Goal: Information Seeking & Learning: Learn about a topic

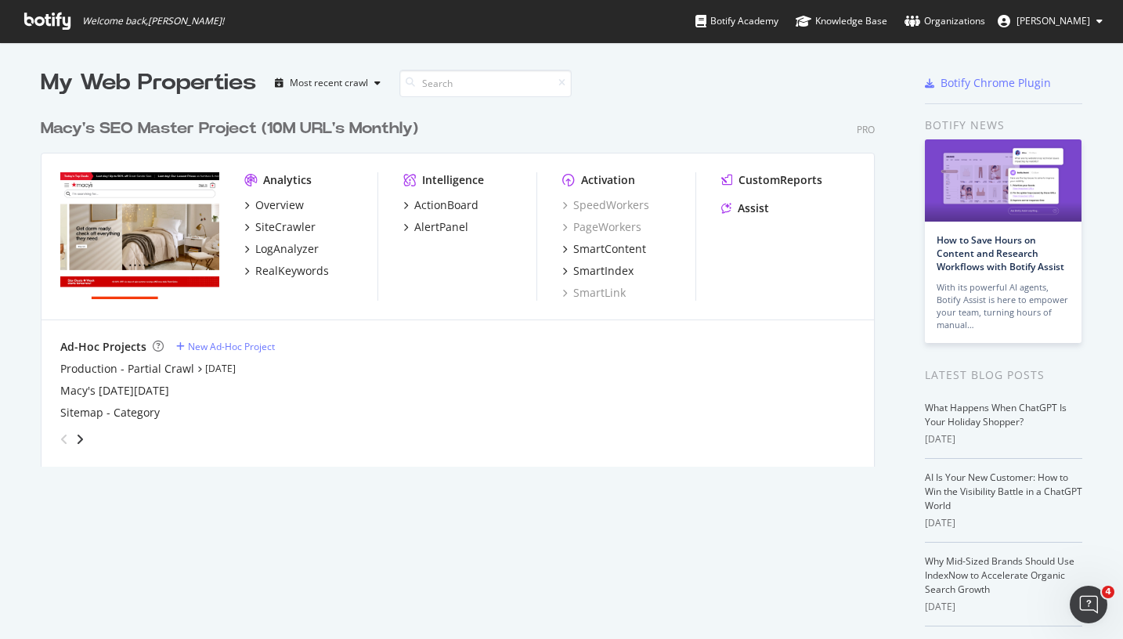
click at [144, 212] on img "grid" at bounding box center [139, 235] width 159 height 127
click at [255, 205] on div "Overview" at bounding box center [279, 205] width 49 height 16
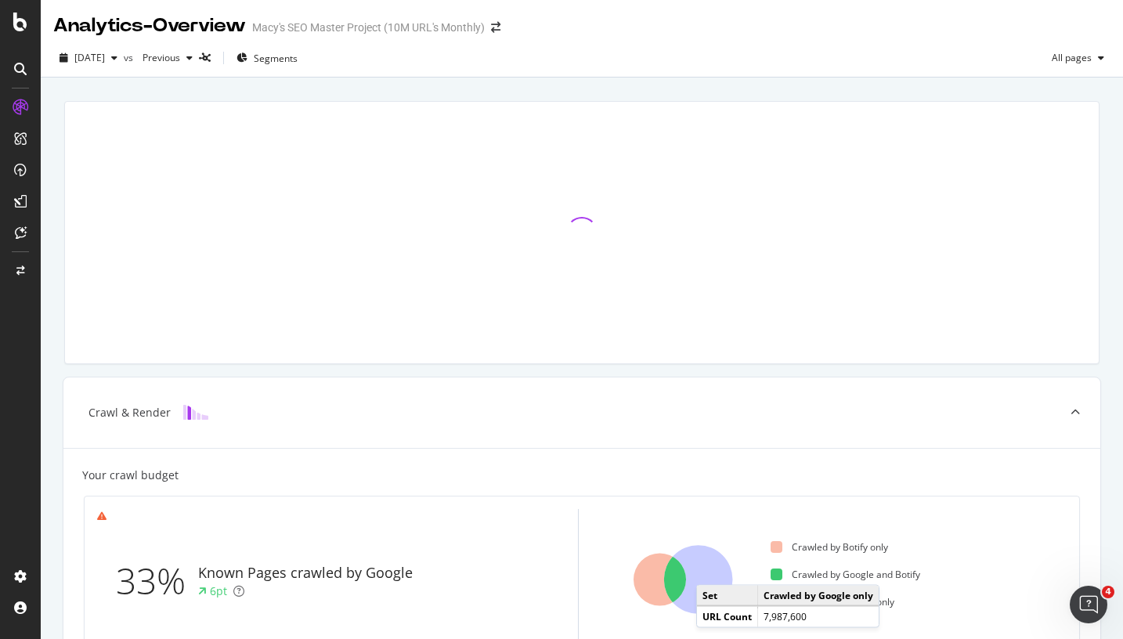
click at [712, 570] on icon at bounding box center [698, 579] width 69 height 69
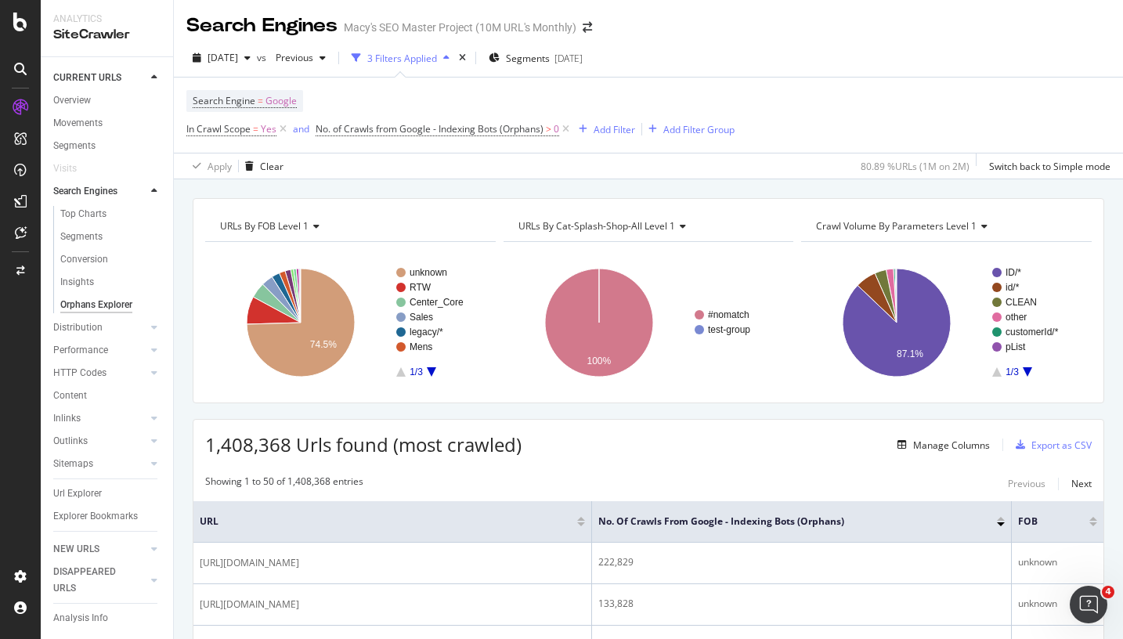
click at [956, 228] on span "Crawl Volume By parameters Level 1" at bounding box center [896, 225] width 161 height 13
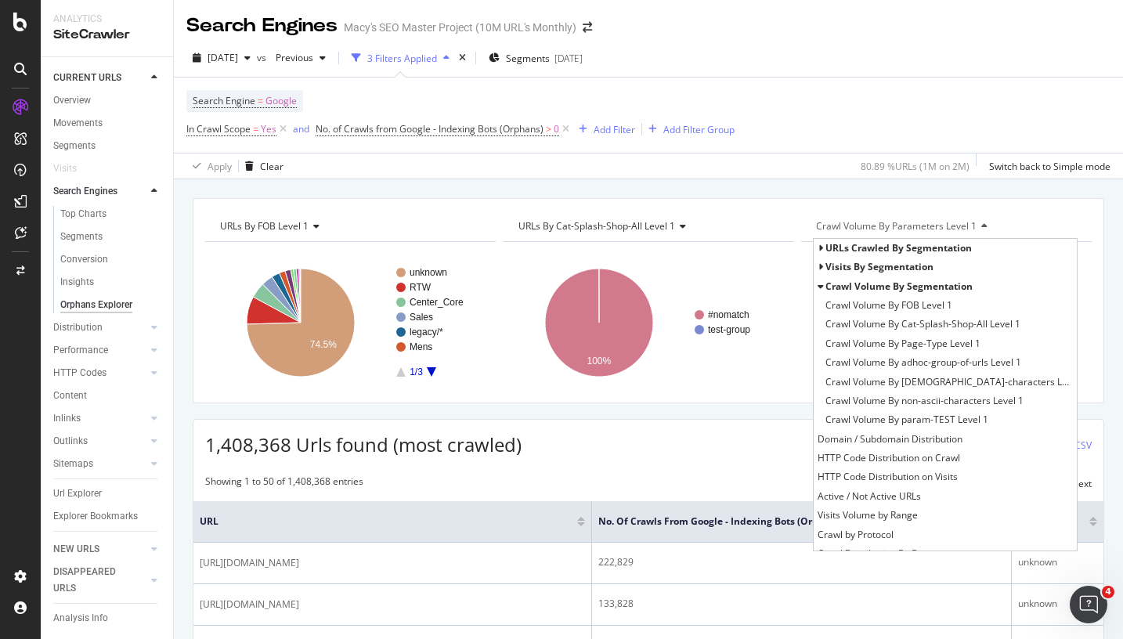
click at [956, 228] on span "Crawl Volume By parameters Level 1" at bounding box center [896, 225] width 161 height 13
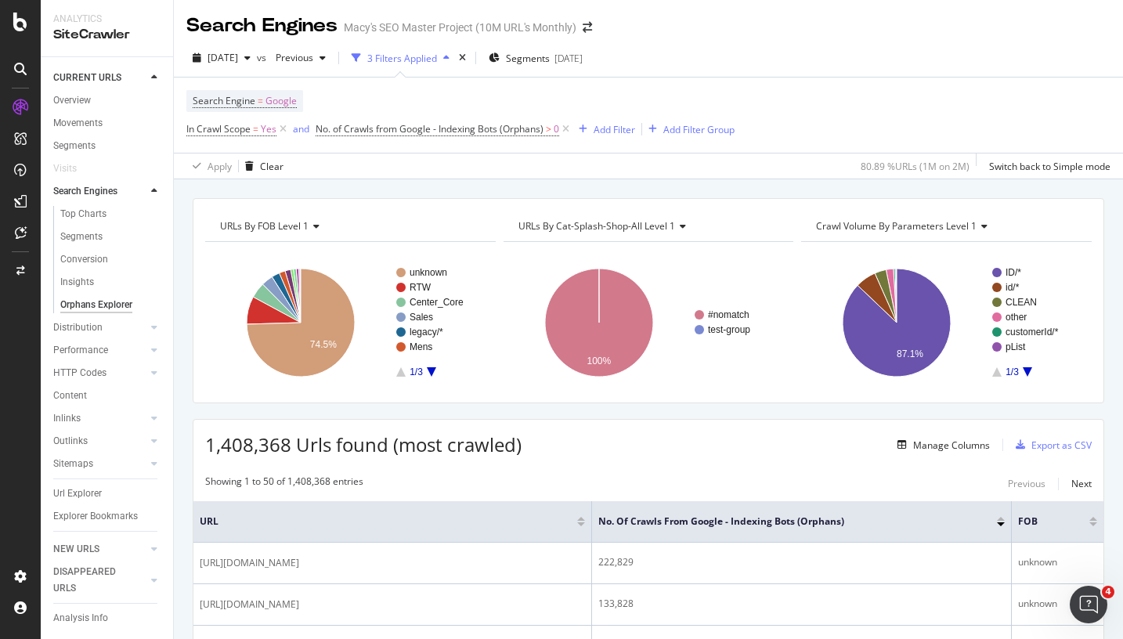
click at [908, 228] on span "Crawl Volume By parameters Level 1" at bounding box center [896, 225] width 161 height 13
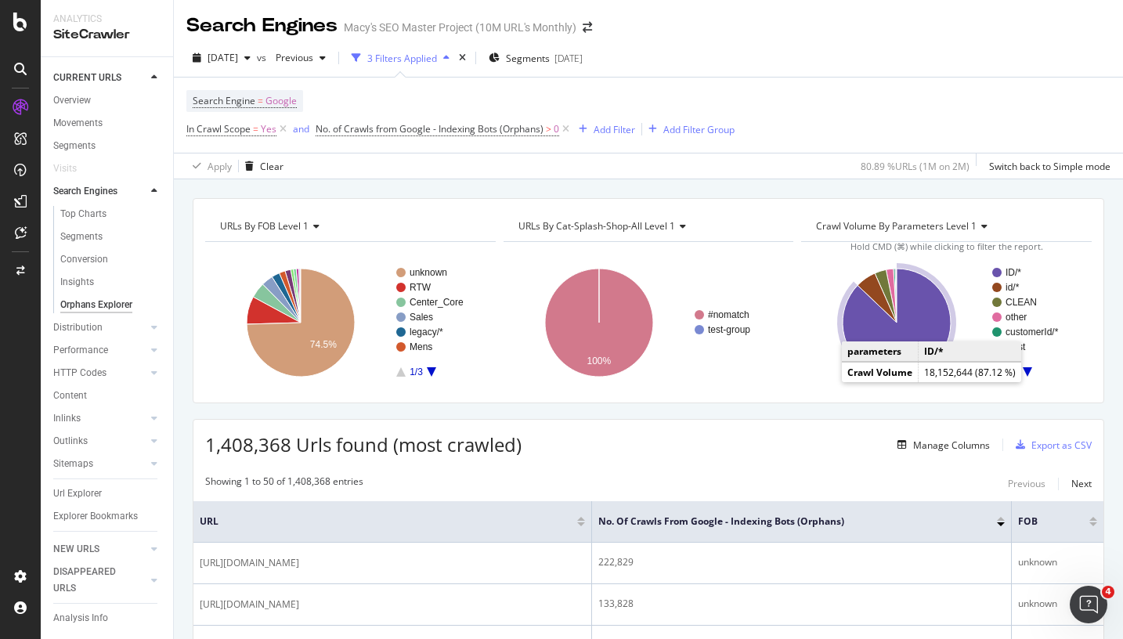
click at [938, 327] on icon "A chart." at bounding box center [897, 323] width 108 height 108
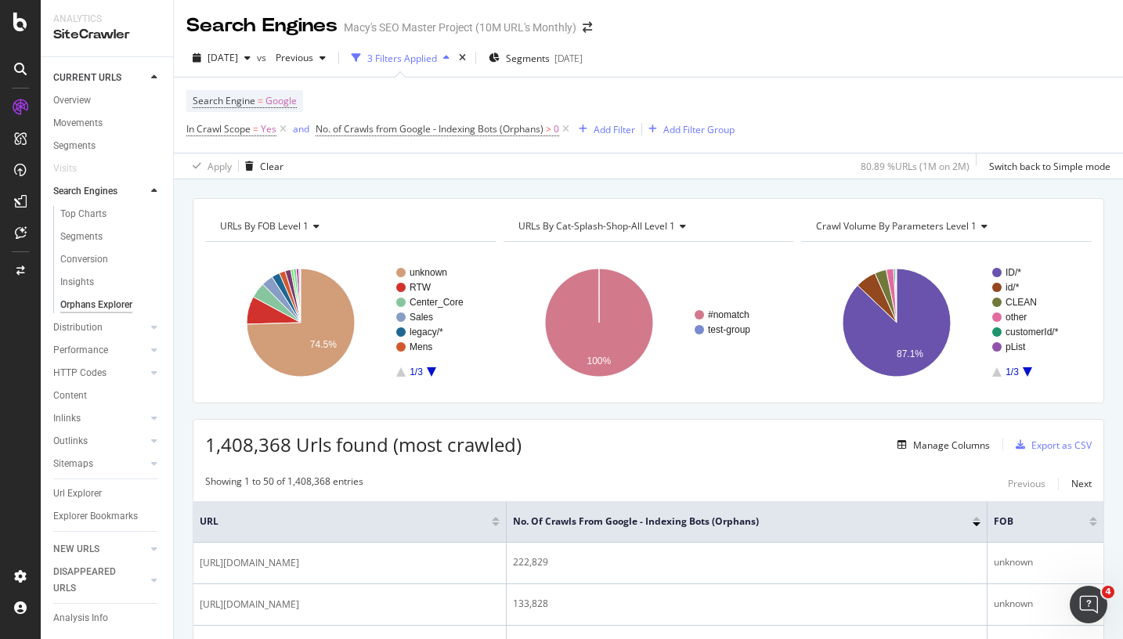
click at [867, 227] on span "Crawl Volume By parameters Level 1" at bounding box center [896, 225] width 161 height 13
click at [260, 130] on span "In Crawl Scope = Yes" at bounding box center [231, 129] width 90 height 14
click at [261, 148] on div "Cancel" at bounding box center [276, 141] width 30 height 13
click at [284, 130] on icon at bounding box center [283, 129] width 13 height 16
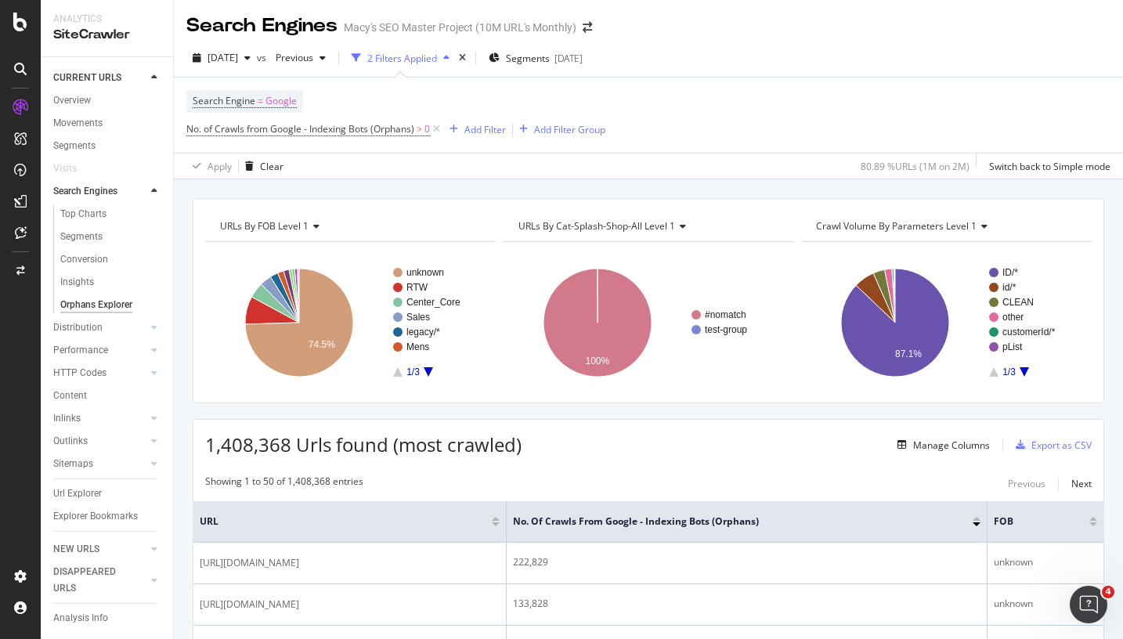
click at [1062, 230] on div "Crawl Volume By parameters Level 1" at bounding box center [945, 226] width 265 height 25
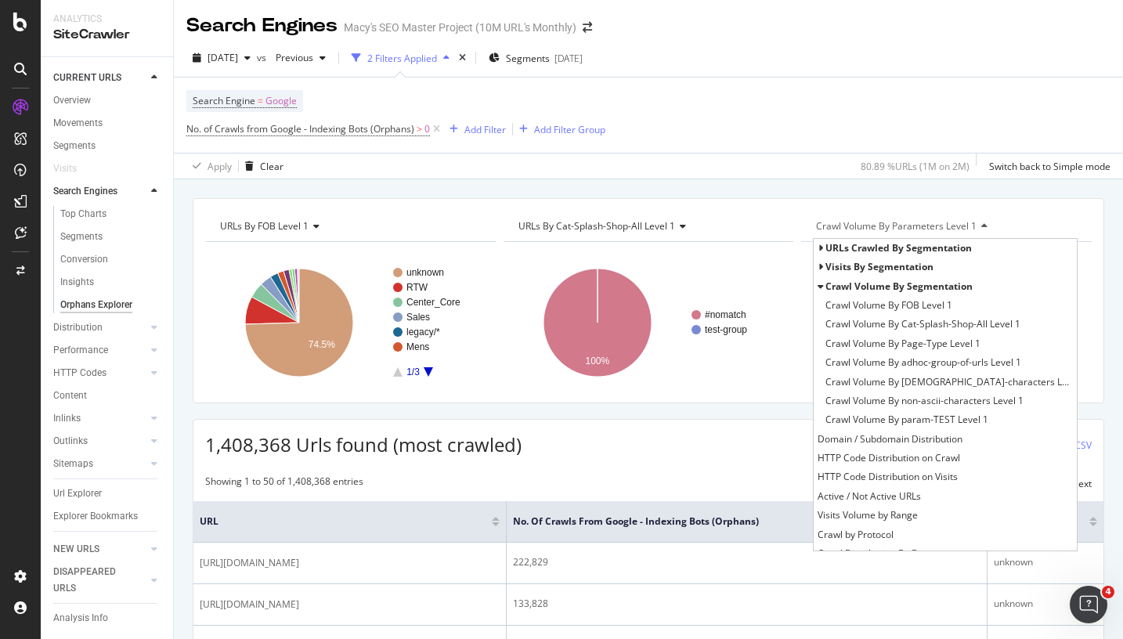
click at [818, 266] on icon at bounding box center [820, 266] width 5 height 9
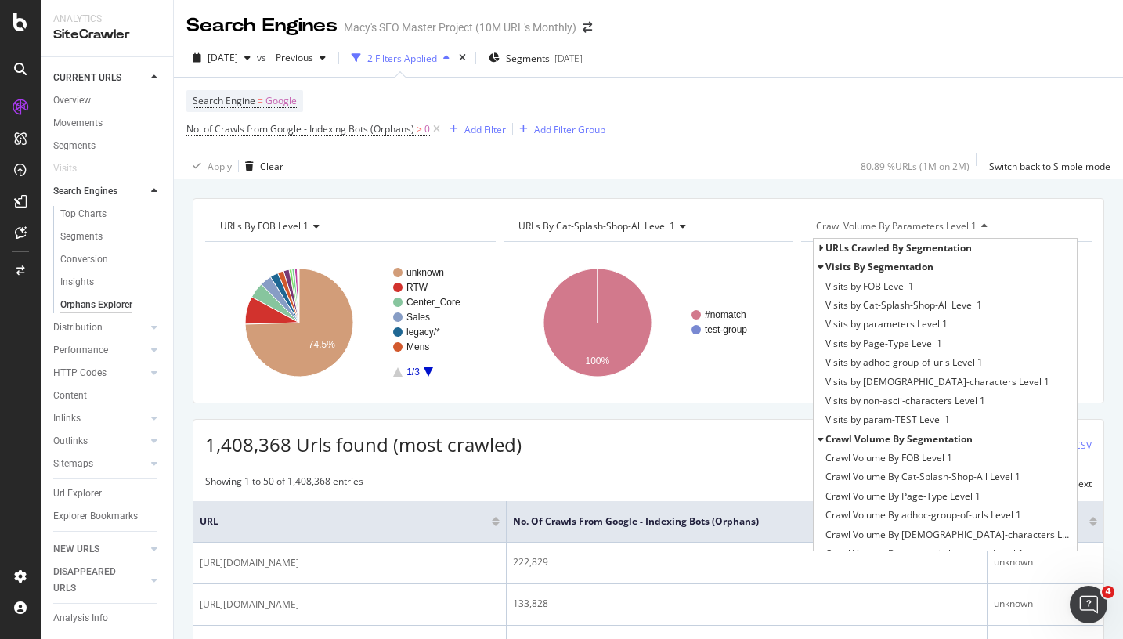
click at [826, 251] on span "URLs crawled by segmentation" at bounding box center [899, 247] width 146 height 13
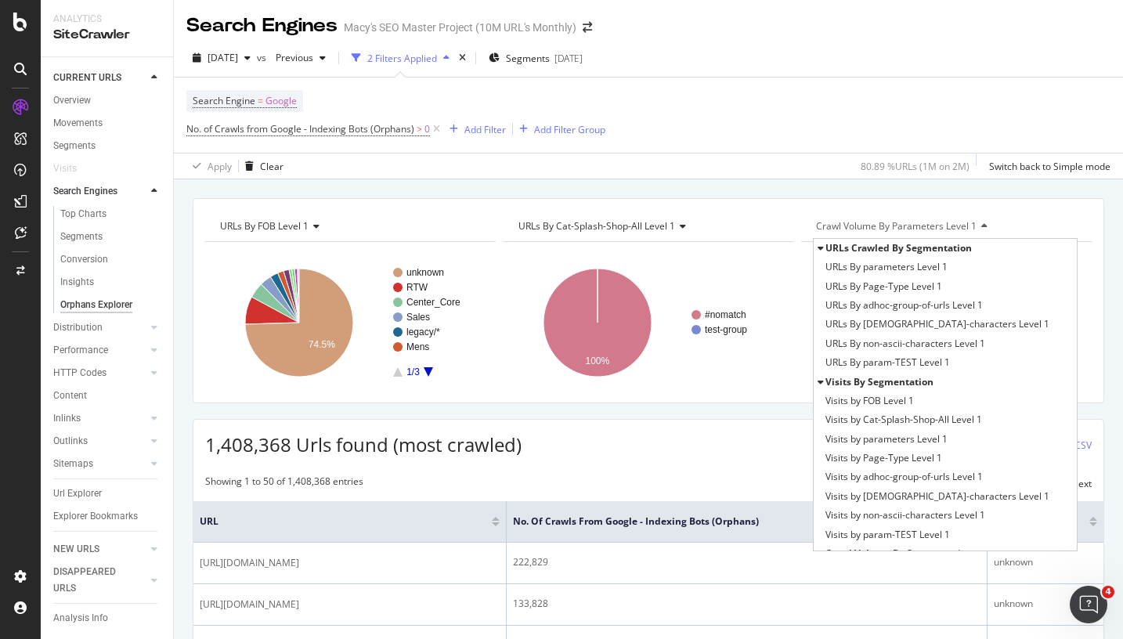
click at [277, 232] on span "URLs By FOB Level 1" at bounding box center [264, 225] width 89 height 13
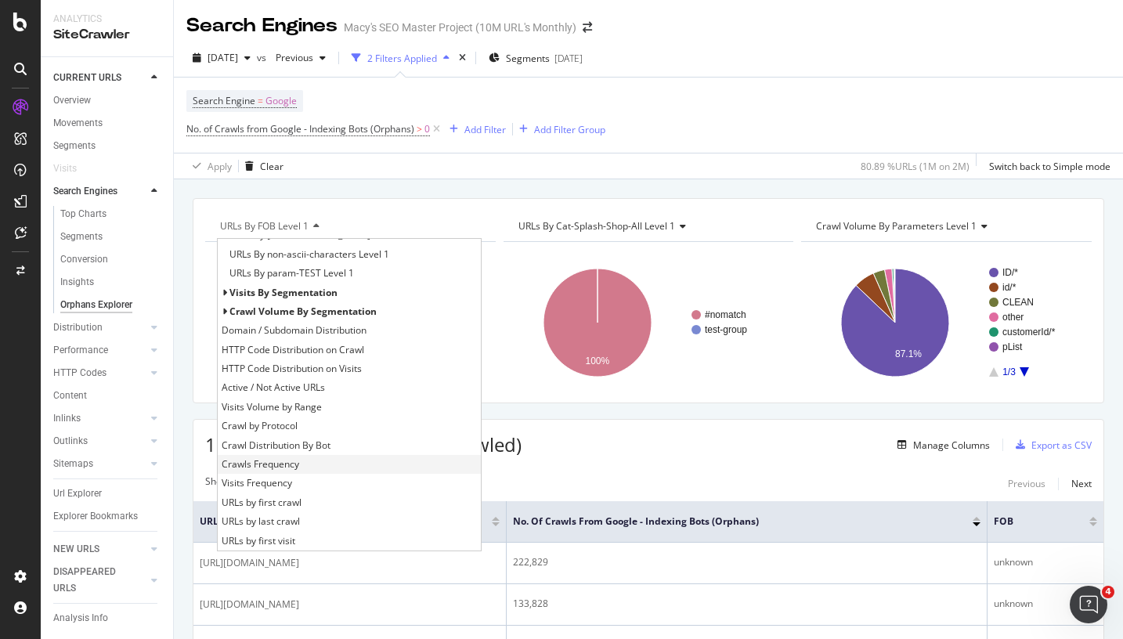
scroll to position [128, 0]
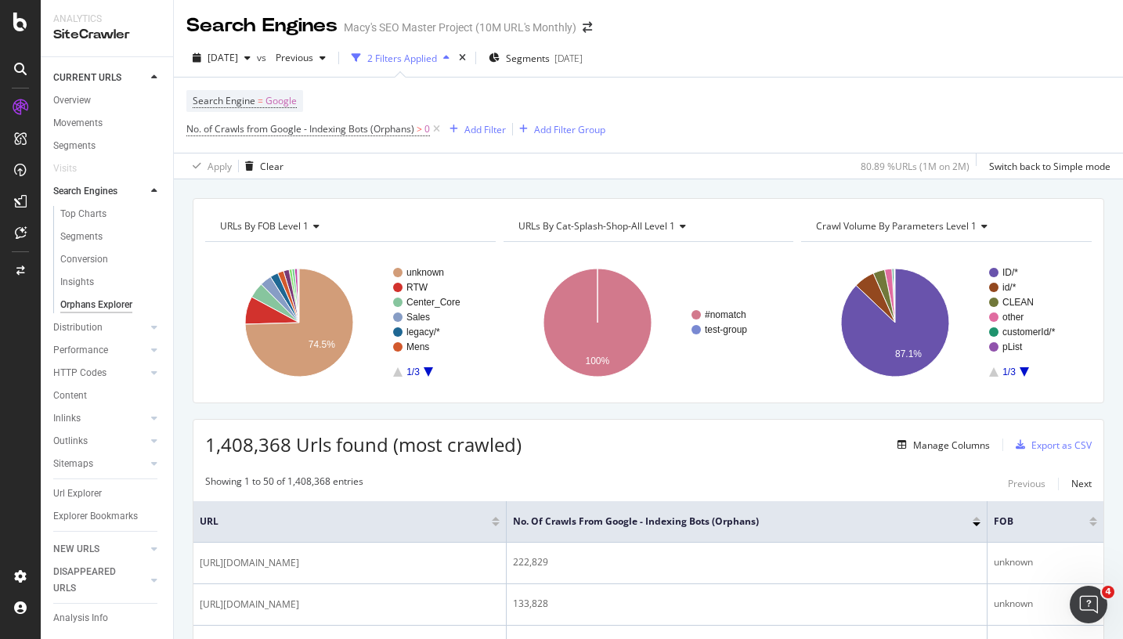
drag, startPoint x: 604, startPoint y: 414, endPoint x: 555, endPoint y: 395, distance: 52.8
click at [82, 107] on div "Overview" at bounding box center [72, 100] width 38 height 16
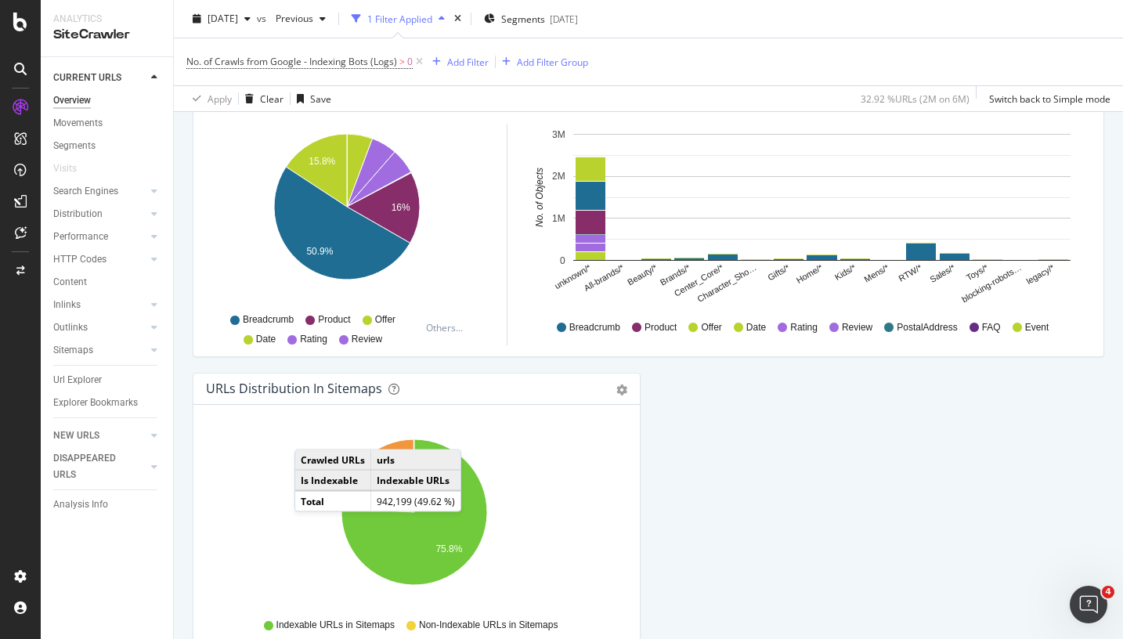
scroll to position [1589, 0]
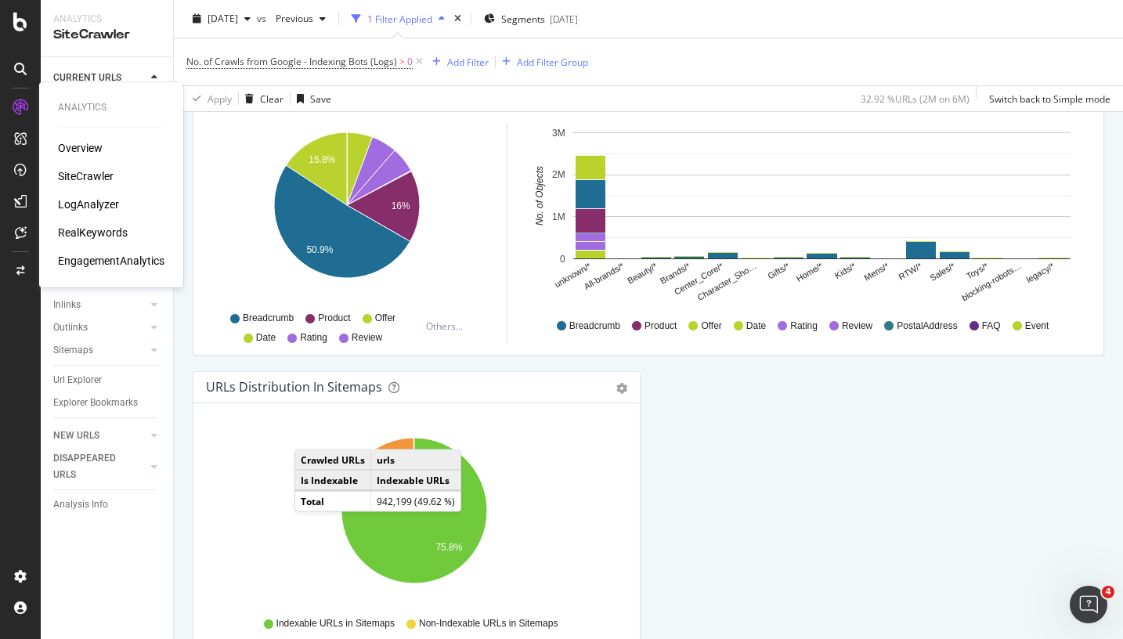
click at [105, 204] on div "LogAnalyzer" at bounding box center [88, 205] width 61 height 16
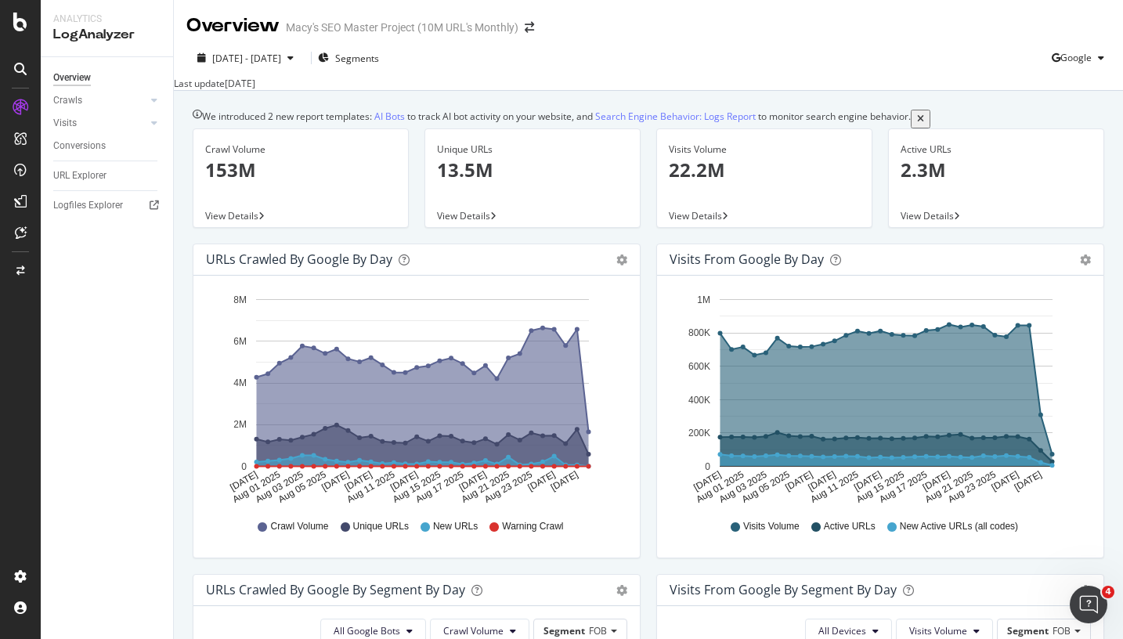
click at [469, 183] on p "13.5M" at bounding box center [532, 170] width 191 height 27
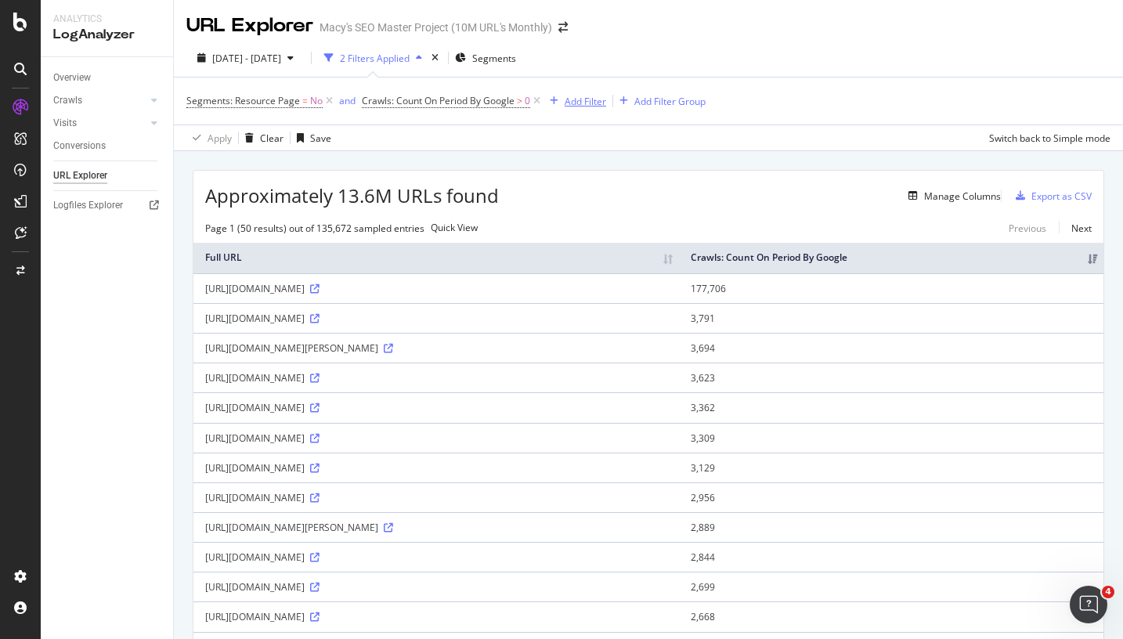
click at [595, 96] on div "Add Filter" at bounding box center [586, 101] width 42 height 13
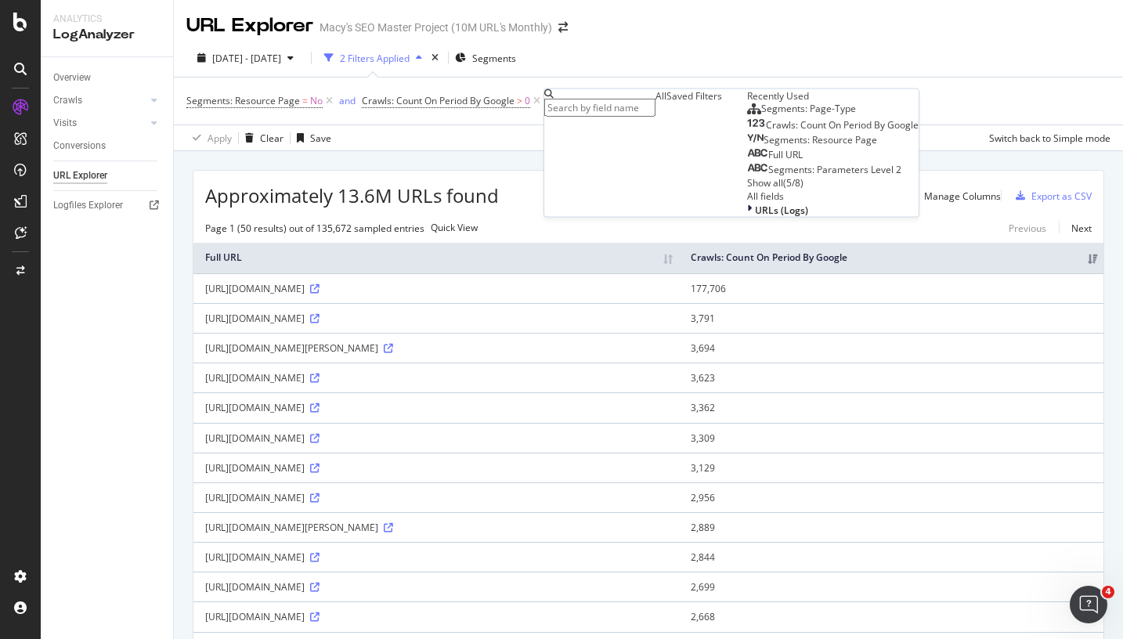
click at [769, 176] on span "Segments: Parameters Level 2" at bounding box center [835, 169] width 133 height 13
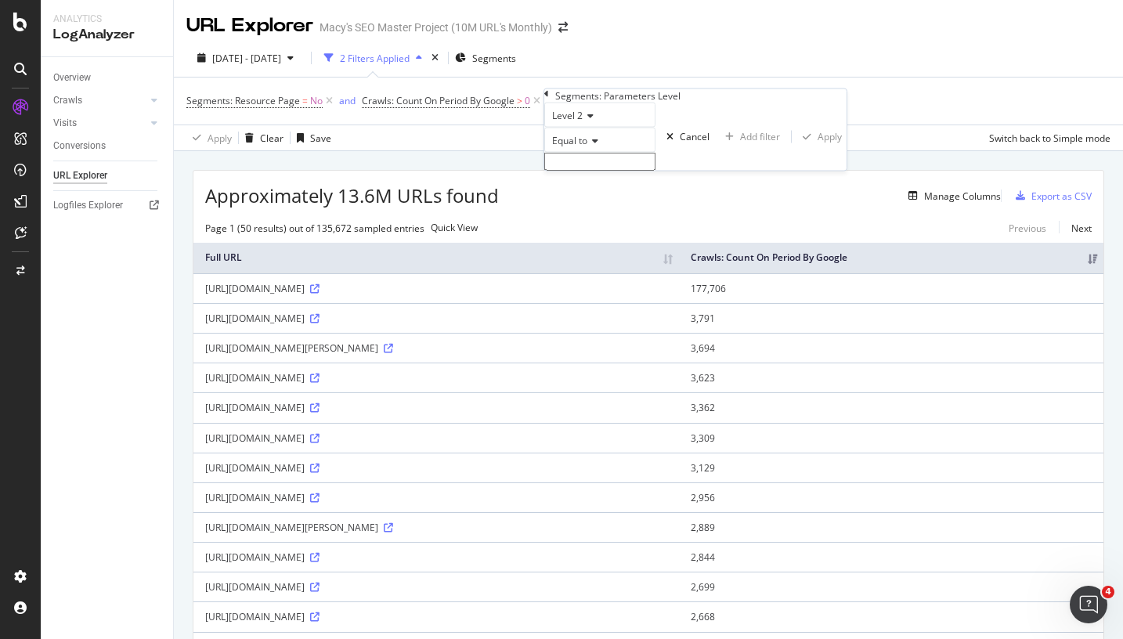
click at [596, 146] on icon at bounding box center [593, 140] width 11 height 9
click at [641, 153] on div "Equal to" at bounding box center [599, 140] width 111 height 25
click at [627, 171] on input "text" at bounding box center [599, 162] width 111 height 18
type input "pla_country"
click at [818, 148] on div "Apply" at bounding box center [830, 141] width 24 height 13
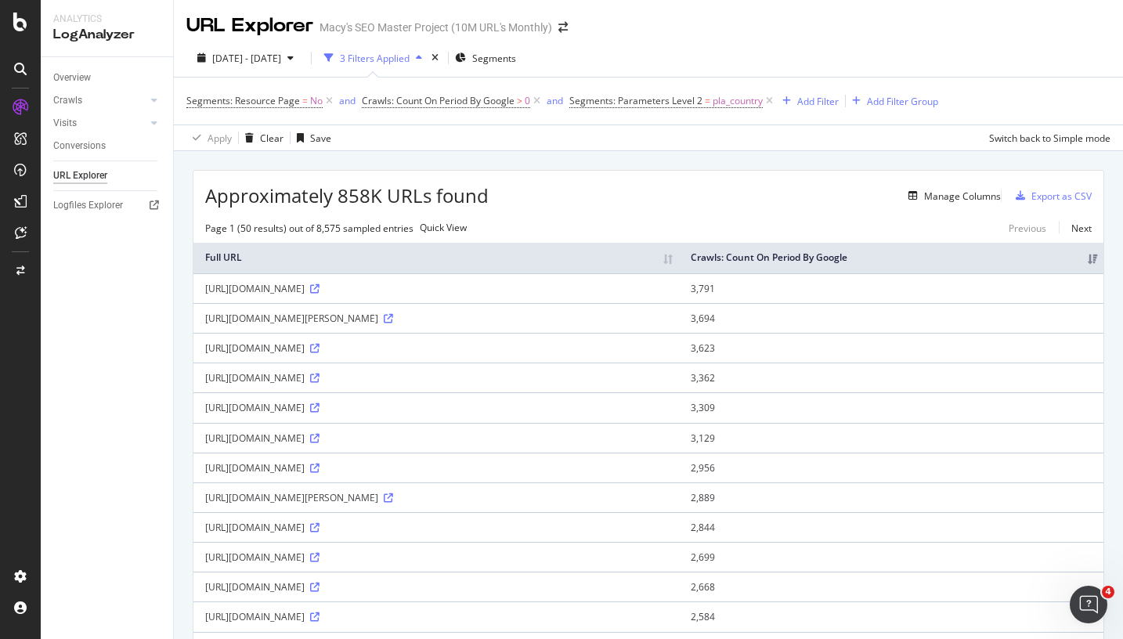
click at [691, 151] on div "[DATE] - [DATE] 3 Filters Applied Segments Segments: Resource Page = No and Cra…" at bounding box center [648, 95] width 949 height 112
click at [696, 103] on span "Segments: Parameters Level 2" at bounding box center [636, 100] width 133 height 13
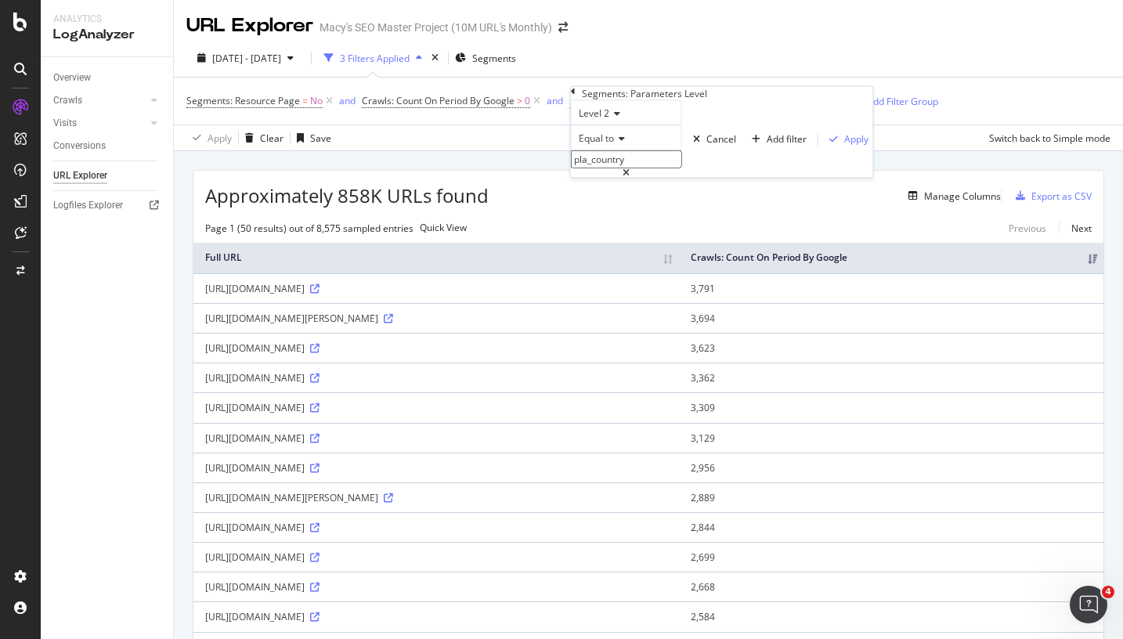
click at [130, 306] on div "Overview Crawls Daily Distribution Segments Distribution HTTP Codes Resources V…" at bounding box center [107, 348] width 132 height 582
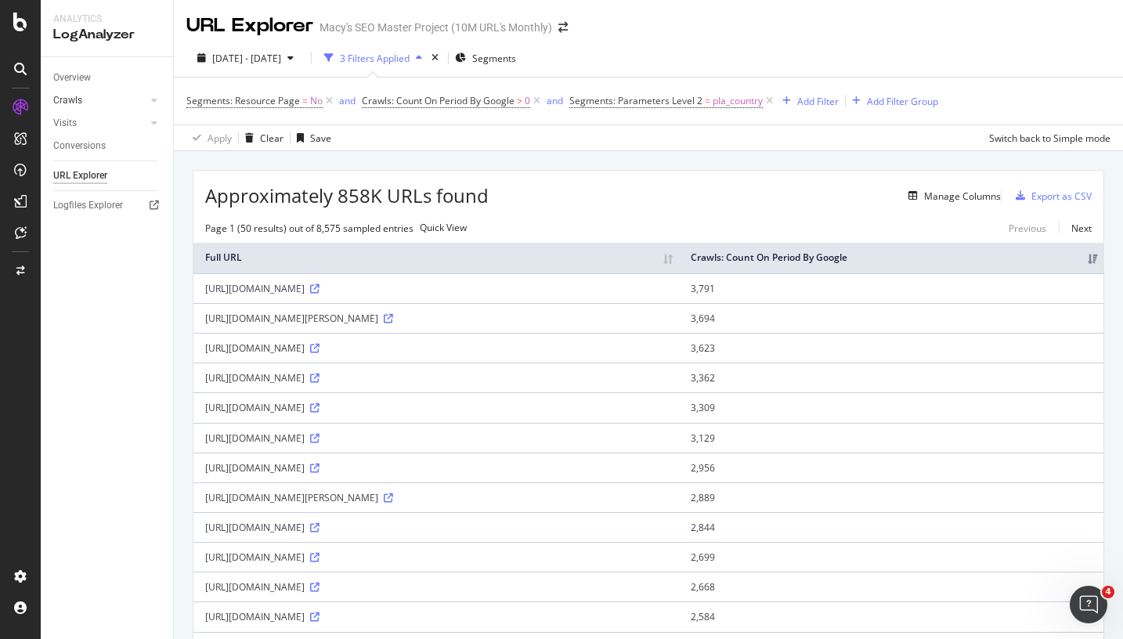
click at [88, 98] on link "Crawls" at bounding box center [99, 100] width 93 height 16
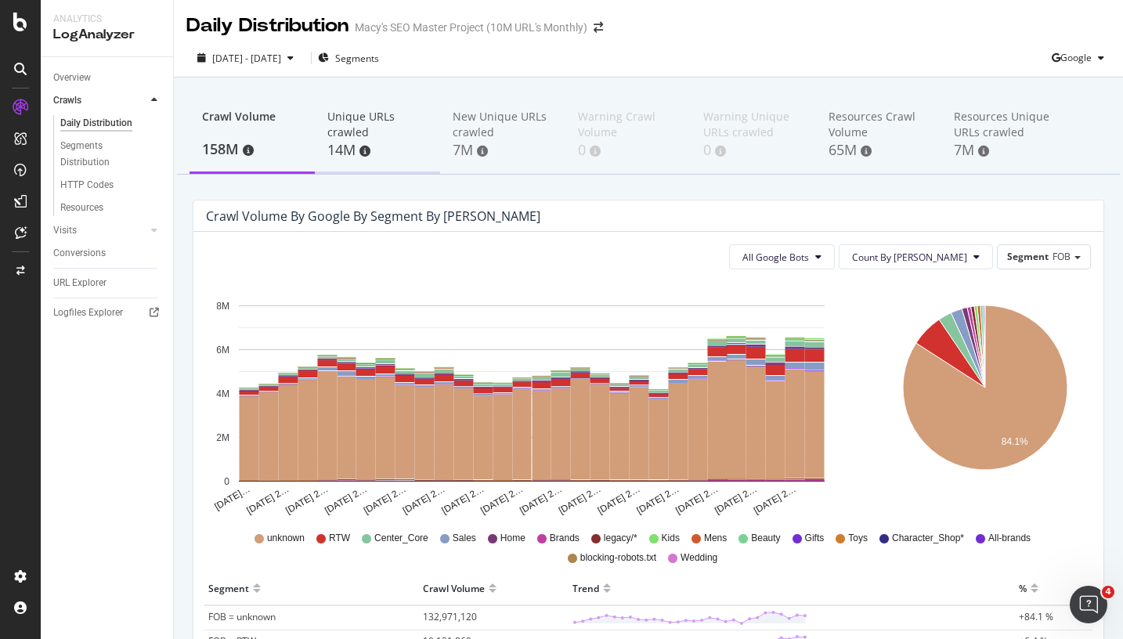
click at [351, 135] on div "Unique URLs crawled" at bounding box center [377, 124] width 100 height 31
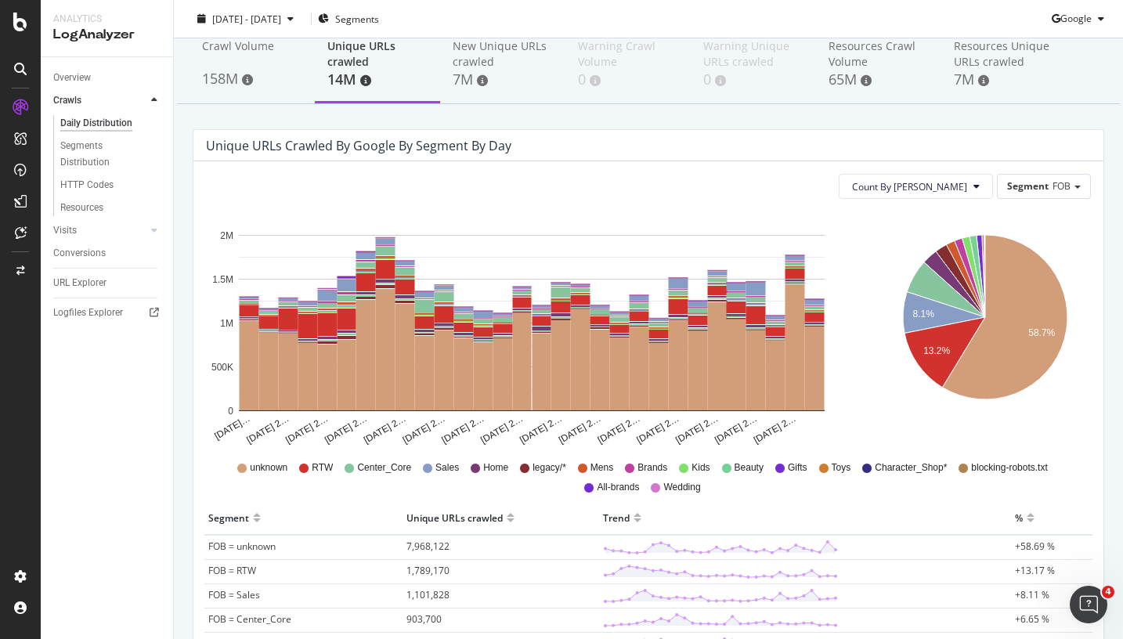
scroll to position [71, 0]
click at [1011, 193] on div "Segment FOB" at bounding box center [1044, 185] width 92 height 23
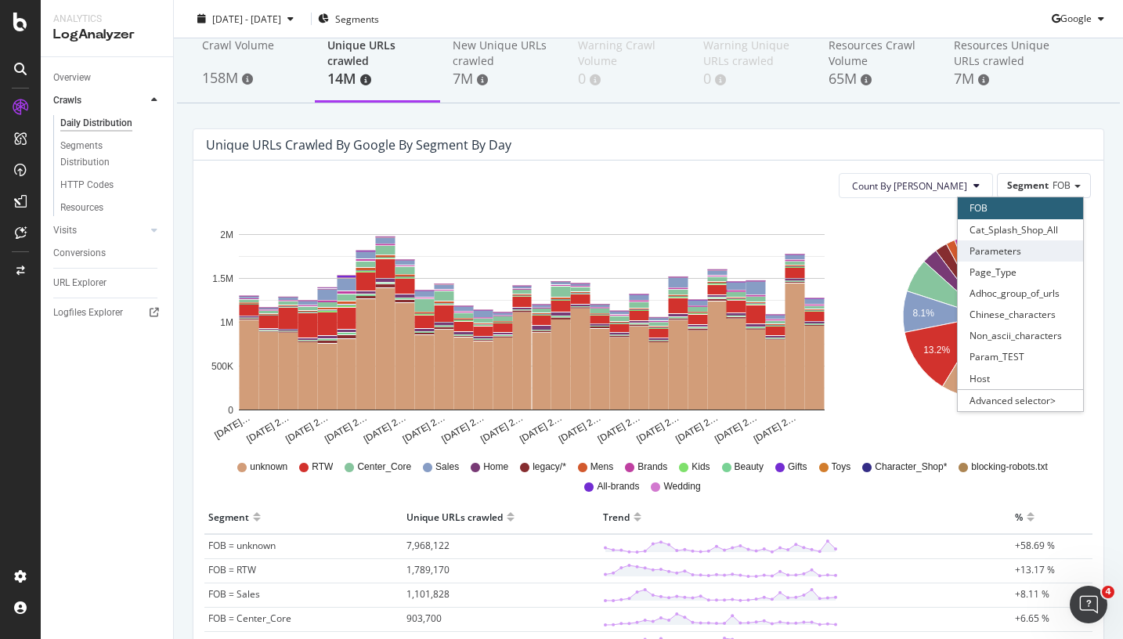
click at [1013, 258] on div "Parameters" at bounding box center [1020, 250] width 125 height 21
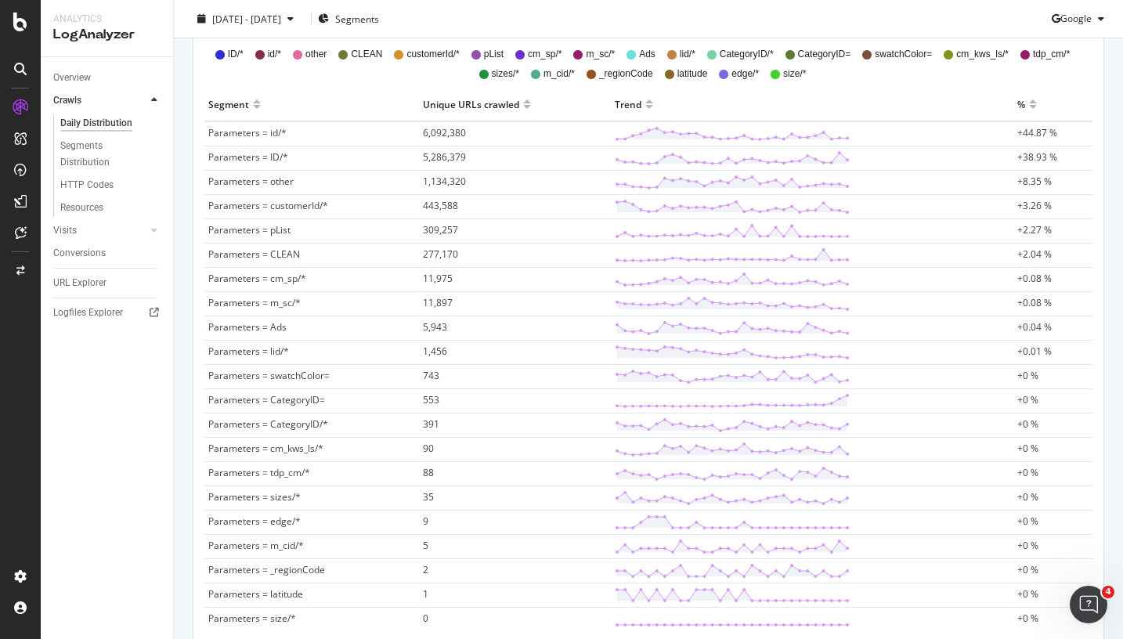
scroll to position [473, 0]
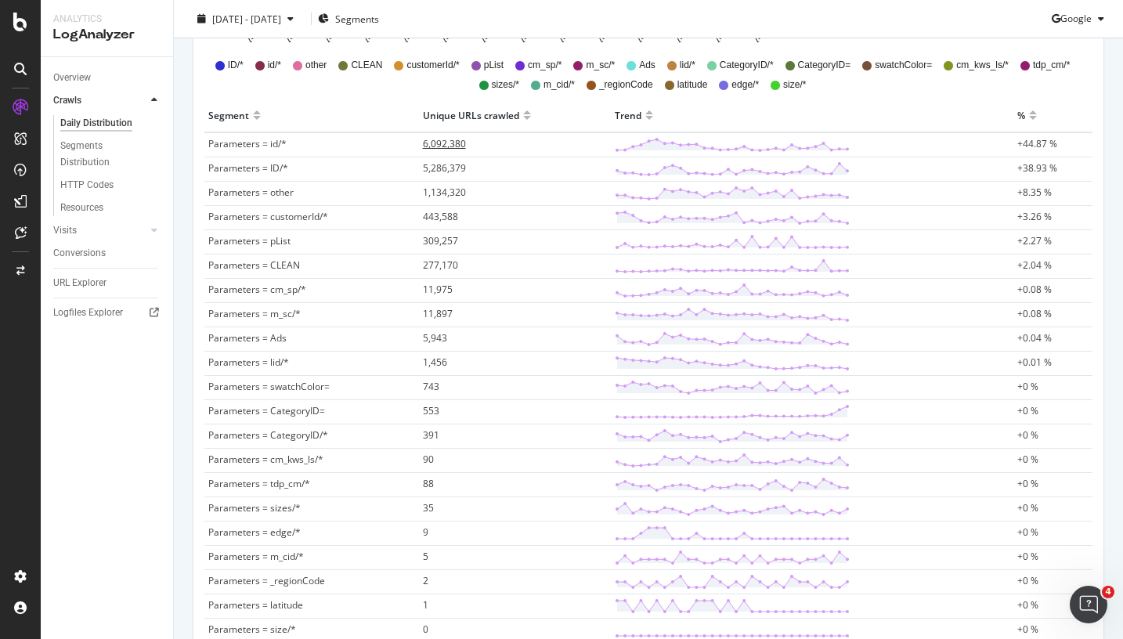
click at [442, 144] on span "6,092,380" at bounding box center [444, 143] width 43 height 13
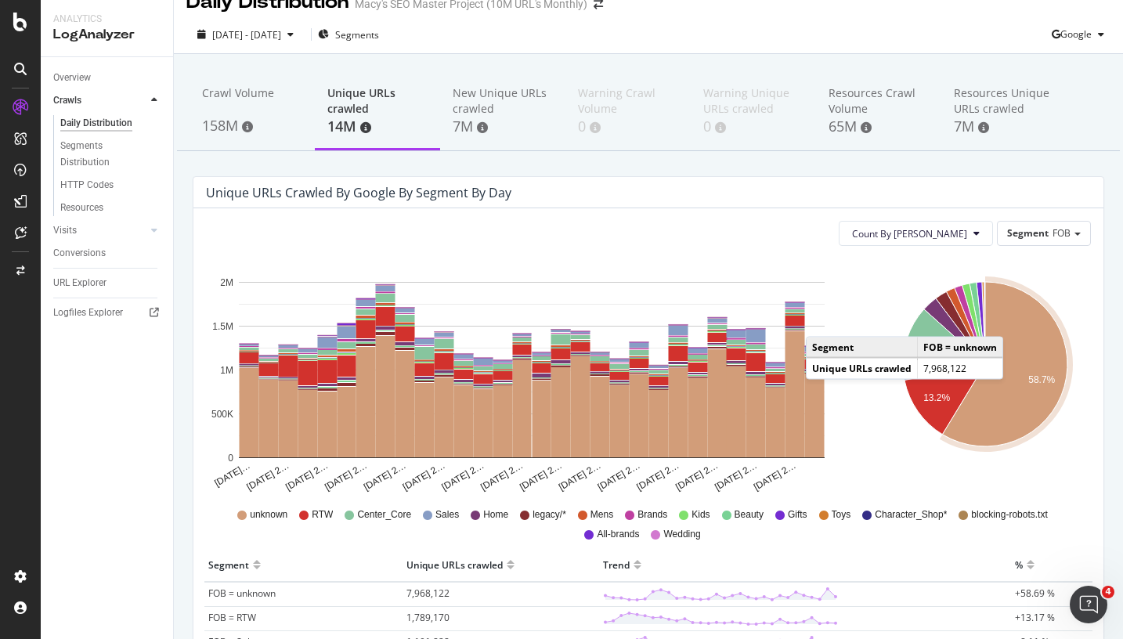
scroll to position [24, 0]
click at [1036, 226] on span "Segment" at bounding box center [1028, 232] width 42 height 13
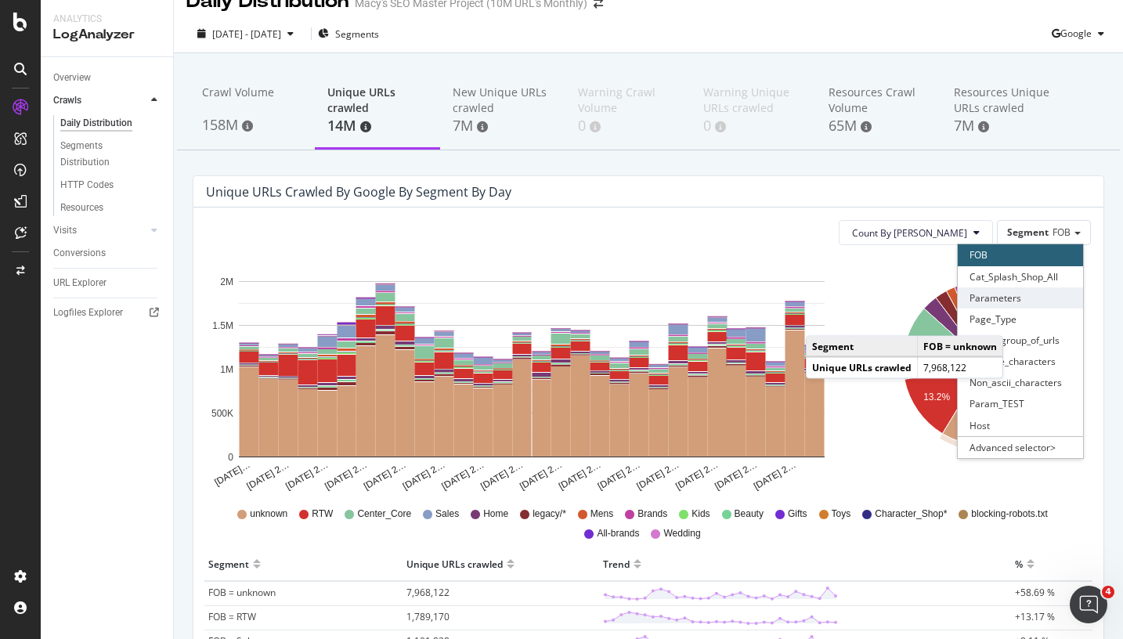
click at [1029, 300] on div "Parameters" at bounding box center [1020, 298] width 125 height 21
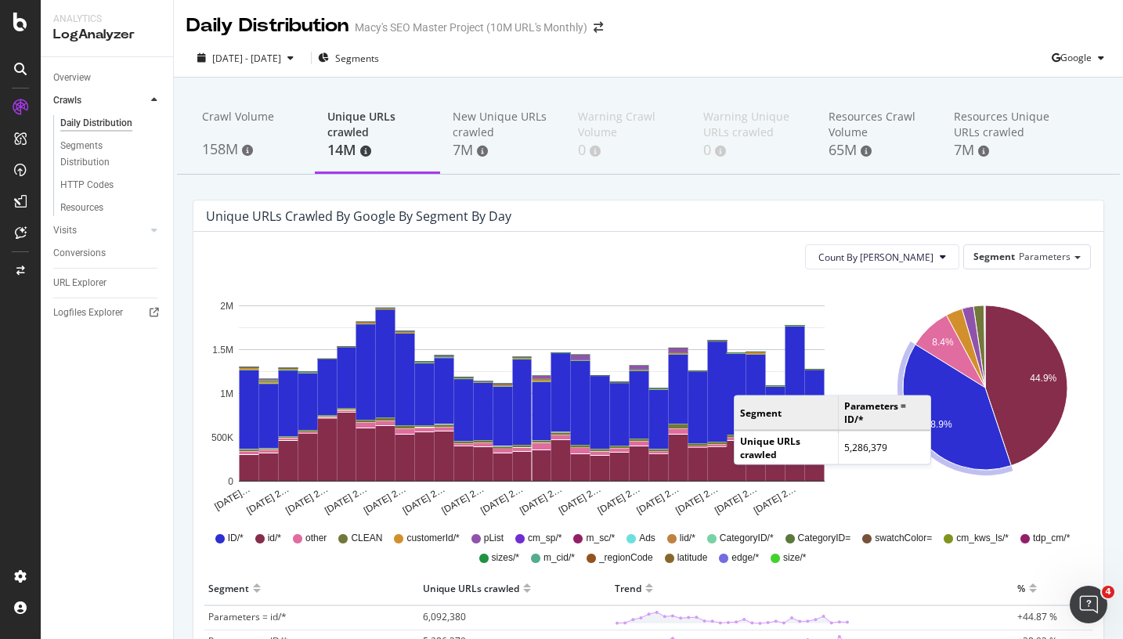
click at [935, 380] on icon "A chart." at bounding box center [957, 407] width 108 height 125
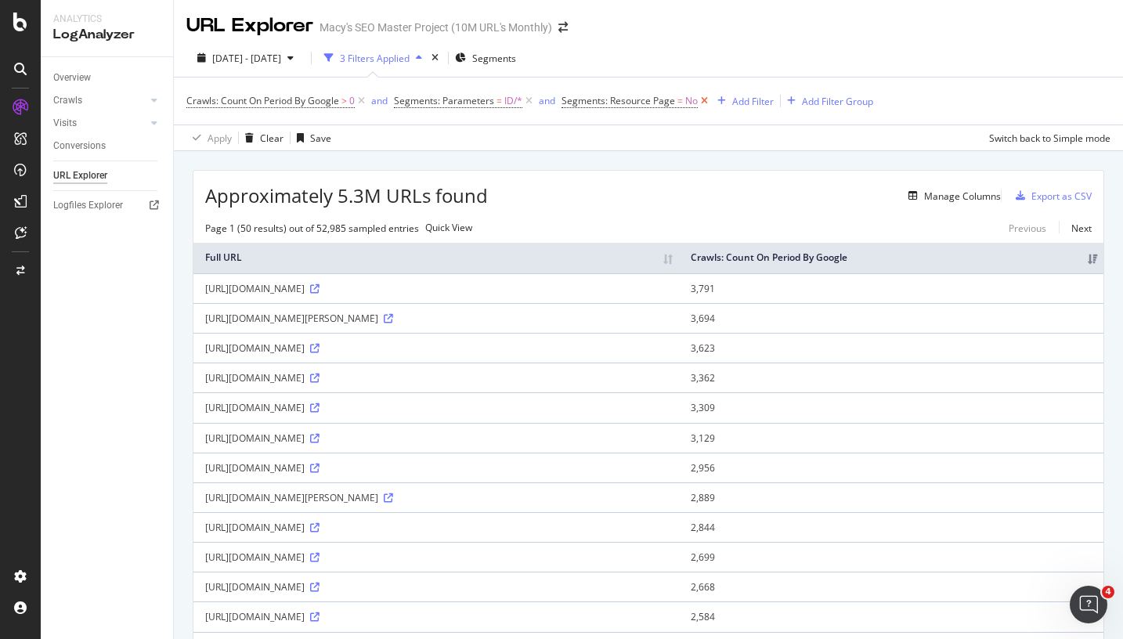
click at [706, 98] on icon at bounding box center [704, 101] width 13 height 16
click at [576, 104] on div "Add Filter" at bounding box center [578, 101] width 42 height 13
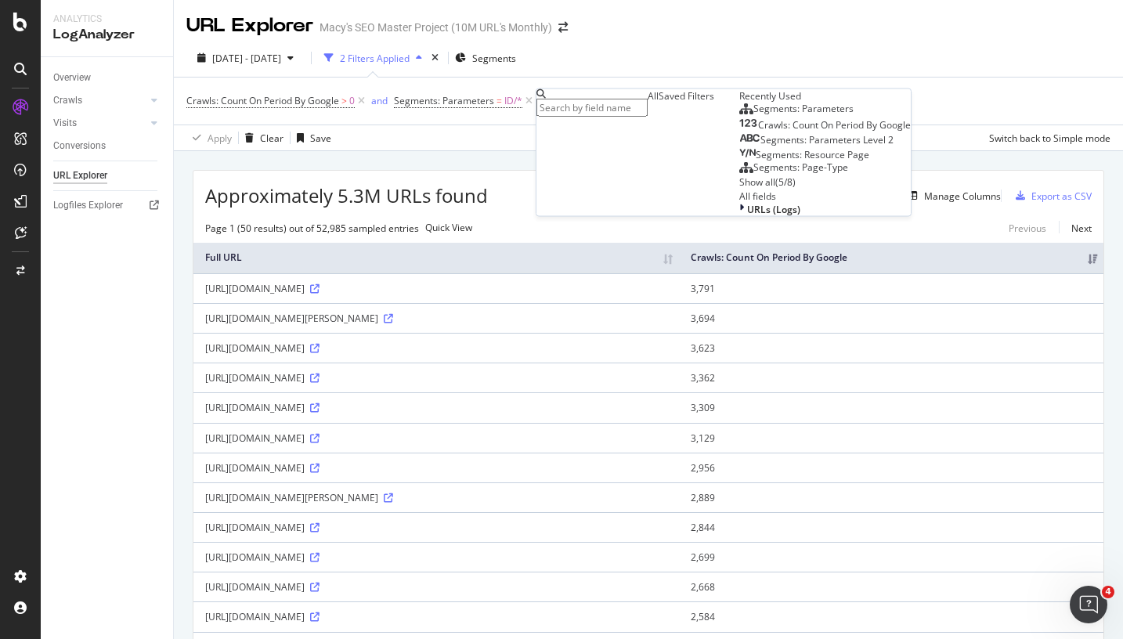
click at [754, 115] on span "Segments: Parameters" at bounding box center [804, 108] width 100 height 13
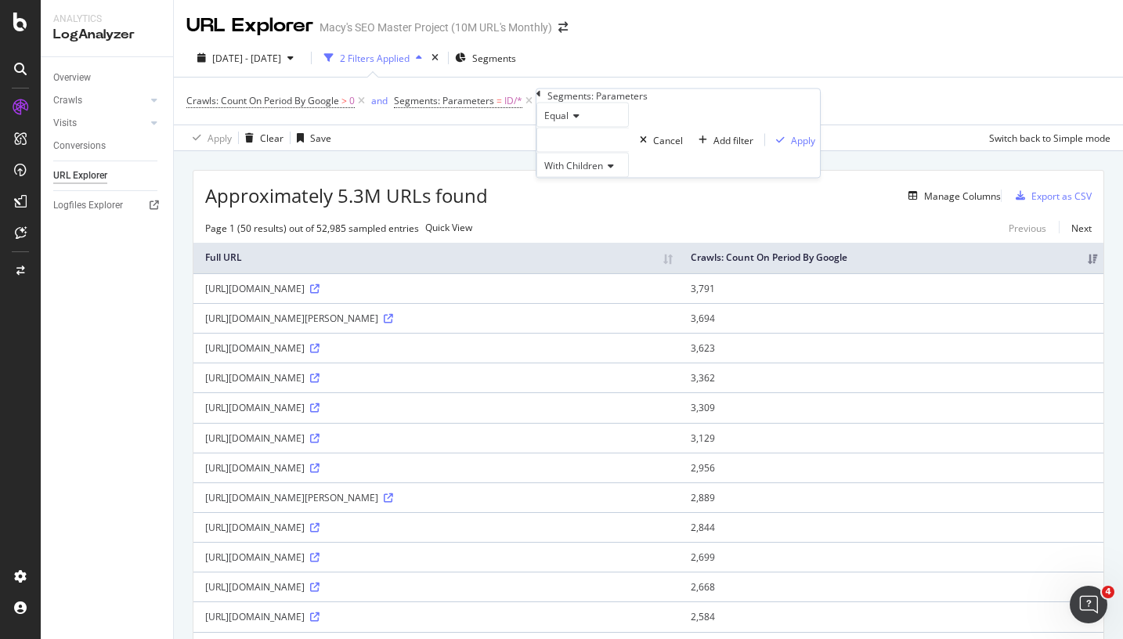
click at [584, 153] on div at bounding box center [583, 140] width 92 height 25
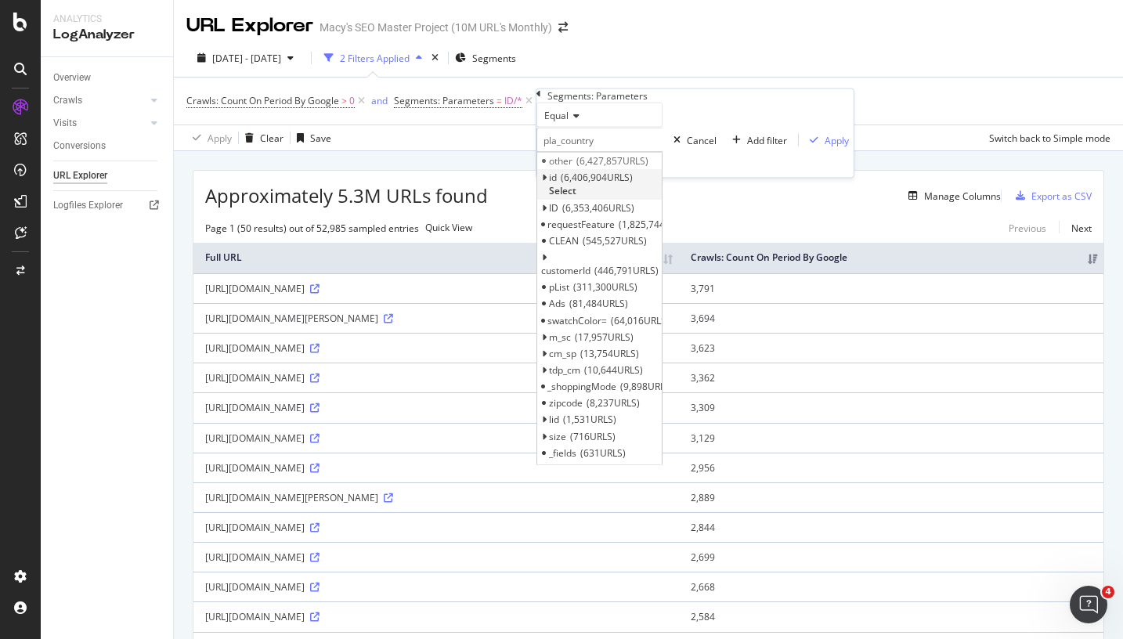
type input "pla_country"
click at [582, 184] on span "6,406,904 URLS" at bounding box center [597, 177] width 72 height 13
click at [580, 201] on span "6,353,406 URLS" at bounding box center [598, 193] width 72 height 13
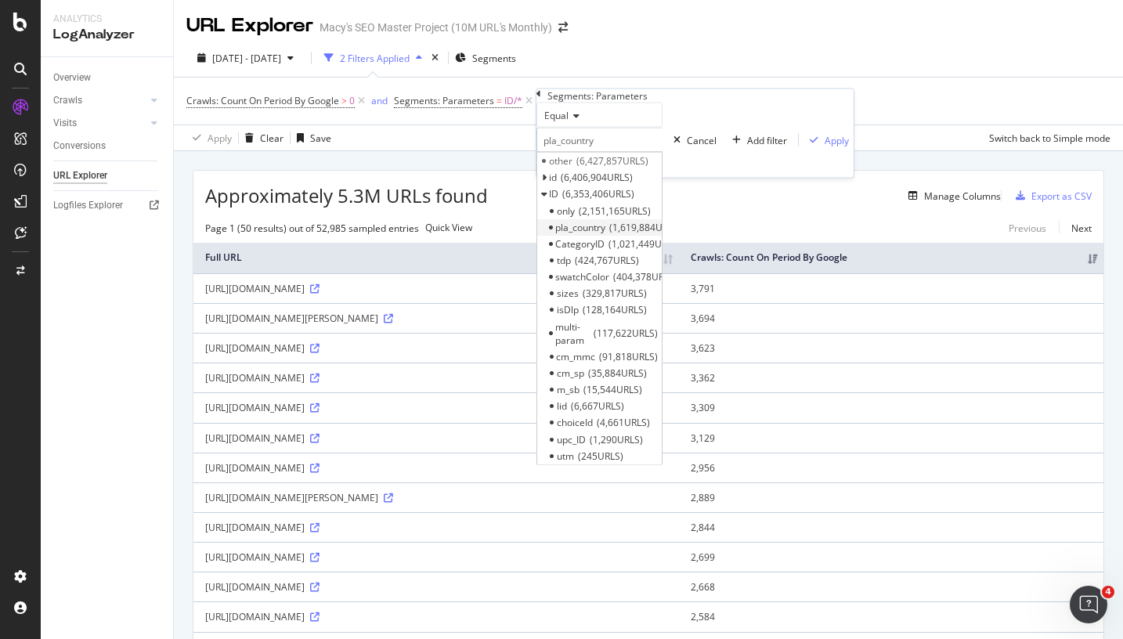
click at [588, 233] on span "pla_country" at bounding box center [580, 226] width 50 height 13
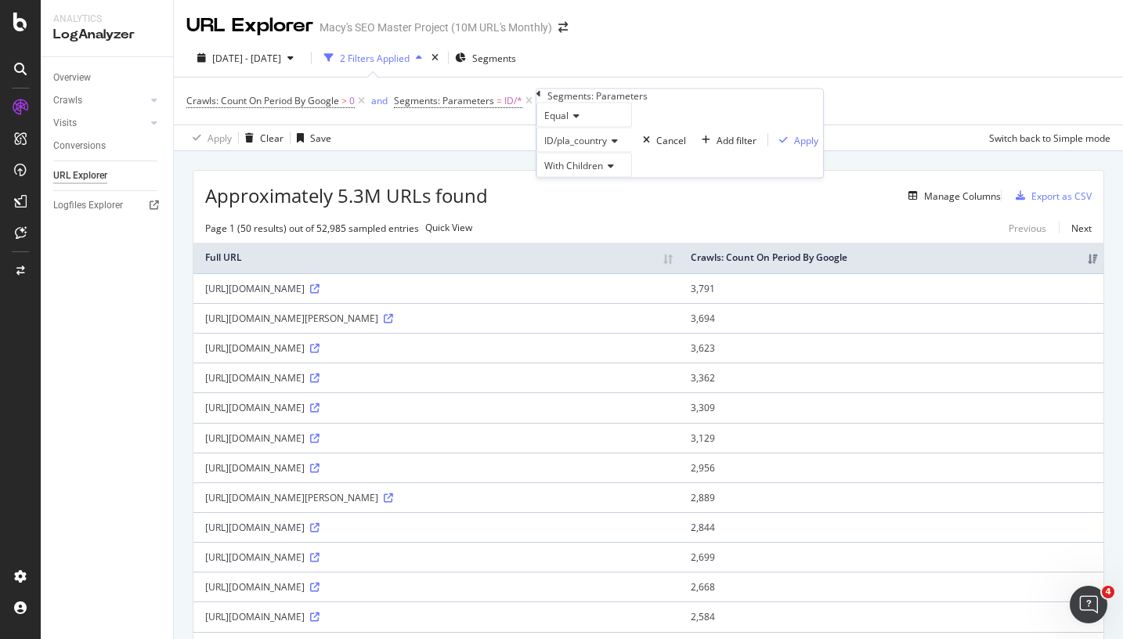
click at [717, 178] on div "Equal ID/pla_country With Children Cancel Add filter Apply" at bounding box center [680, 140] width 287 height 75
click at [794, 146] on div "Apply" at bounding box center [806, 139] width 24 height 13
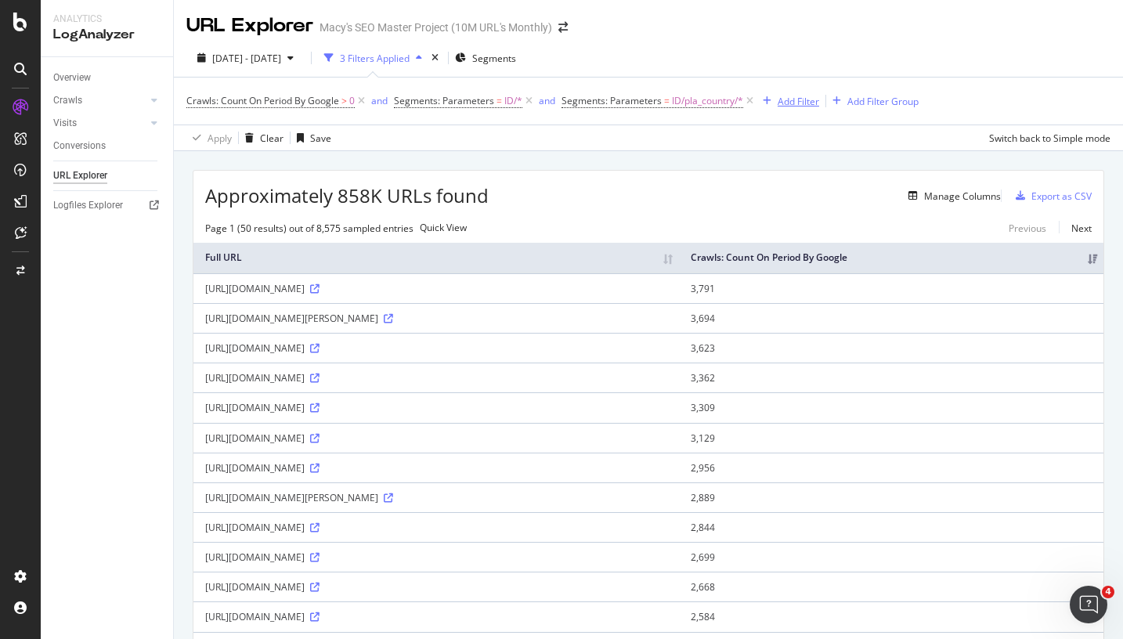
click at [796, 105] on div "Add Filter" at bounding box center [799, 101] width 42 height 13
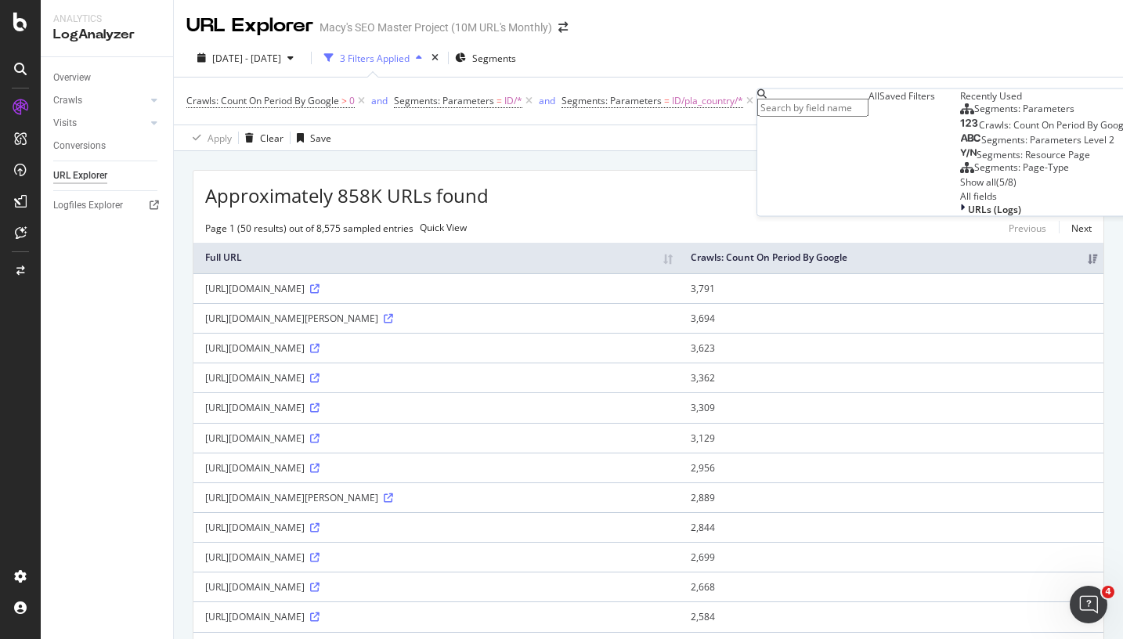
click at [844, 101] on input "text" at bounding box center [813, 108] width 111 height 18
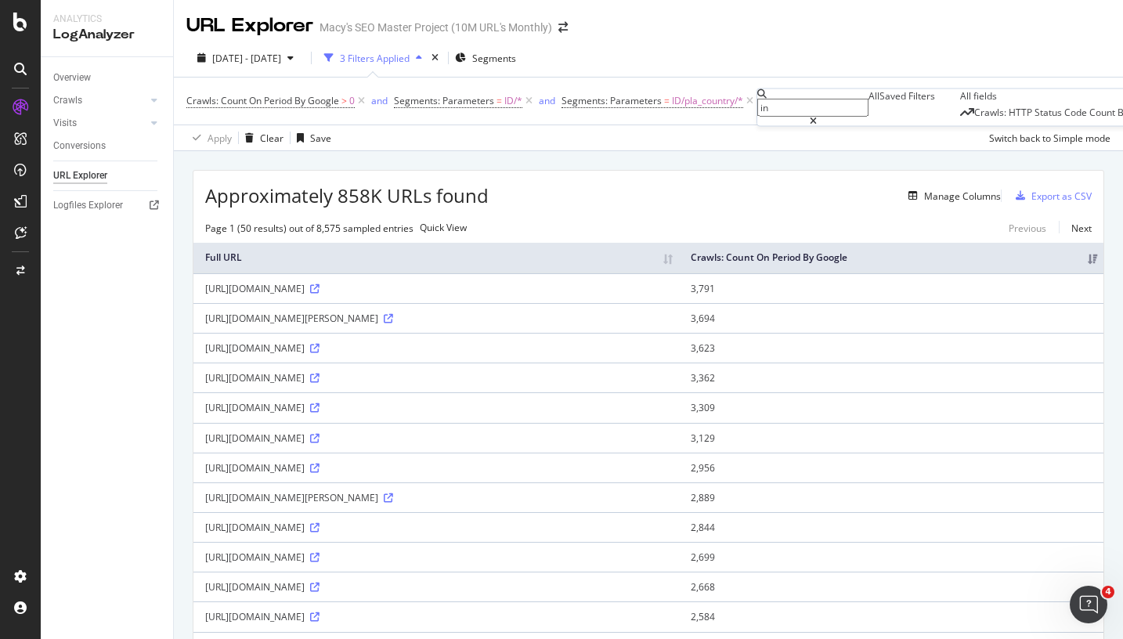
type input "i"
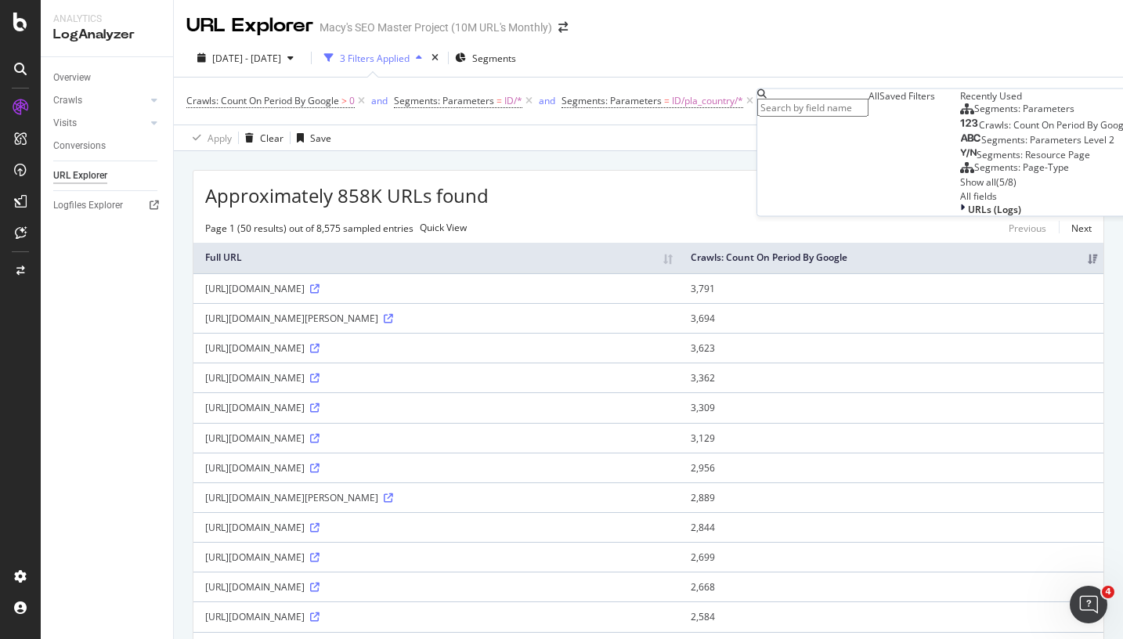
click at [644, 190] on div "Manage Columns" at bounding box center [745, 195] width 512 height 19
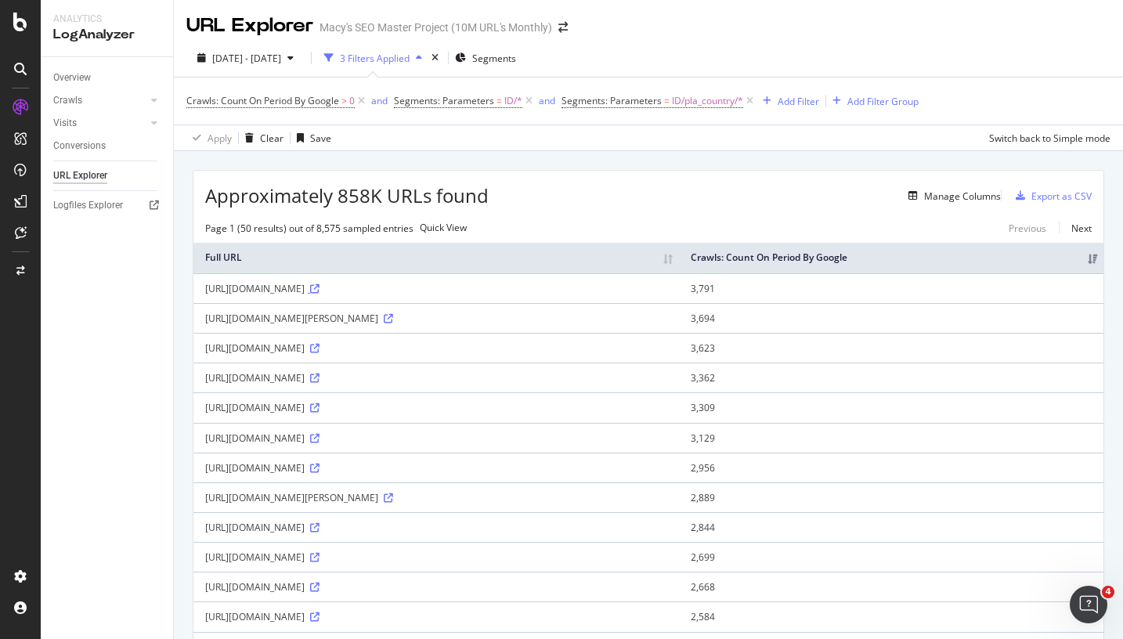
click at [320, 294] on icon at bounding box center [314, 288] width 9 height 9
click at [652, 103] on span "Segments: Parameters" at bounding box center [612, 100] width 100 height 13
click at [617, 150] on div at bounding box center [608, 137] width 92 height 25
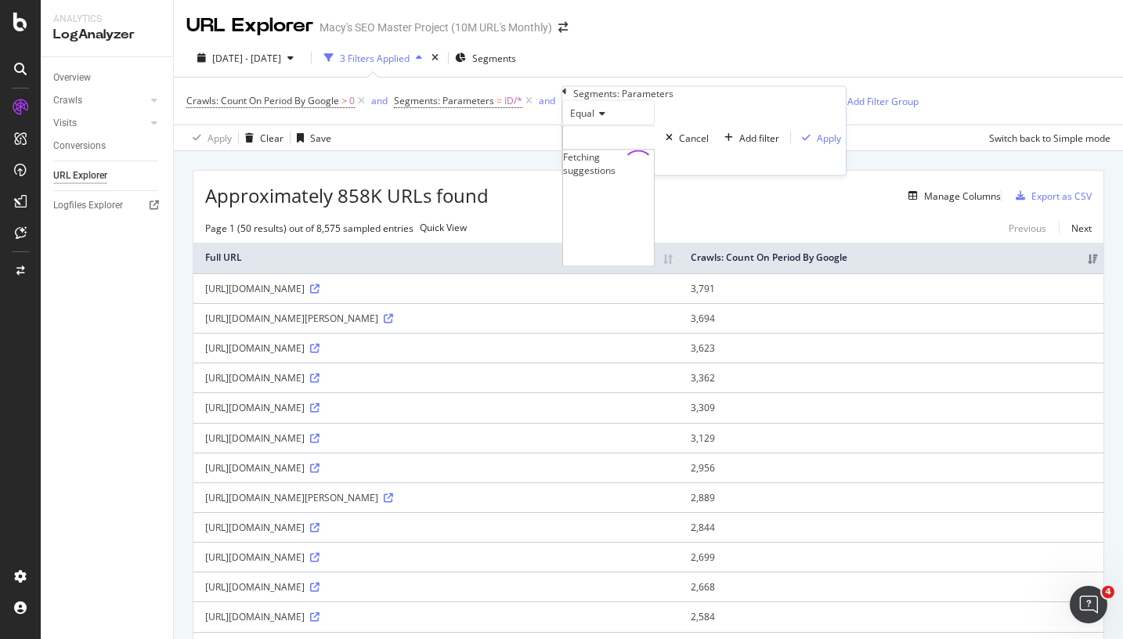
click at [614, 150] on div at bounding box center [608, 137] width 92 height 25
click at [603, 150] on div at bounding box center [608, 137] width 92 height 25
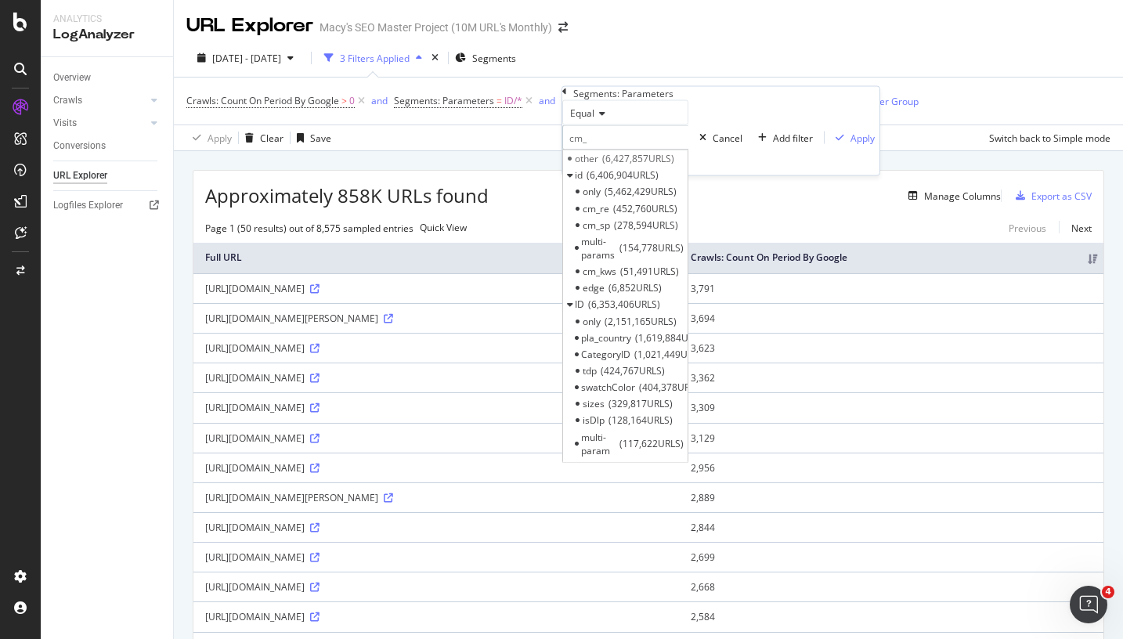
type input "cm_"
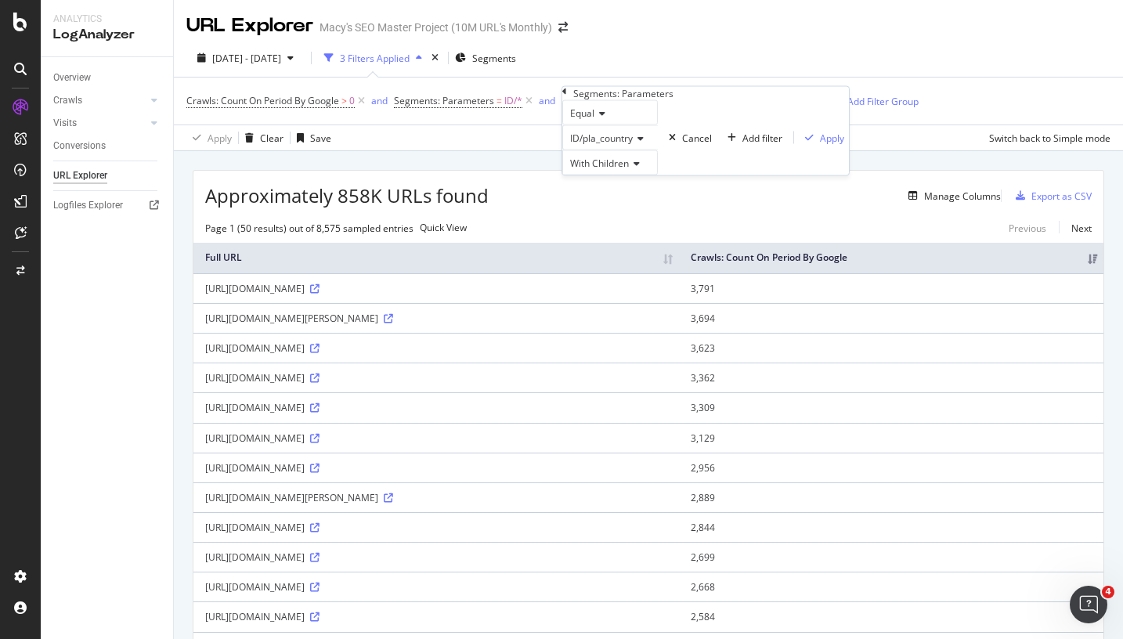
drag, startPoint x: 755, startPoint y: 222, endPoint x: 754, endPoint y: 233, distance: 11.1
click at [754, 175] on div "Equal ID/pla_country With Children Cancel Add filter Apply" at bounding box center [705, 137] width 287 height 75
click at [641, 150] on div "ID/pla_country" at bounding box center [610, 137] width 96 height 25
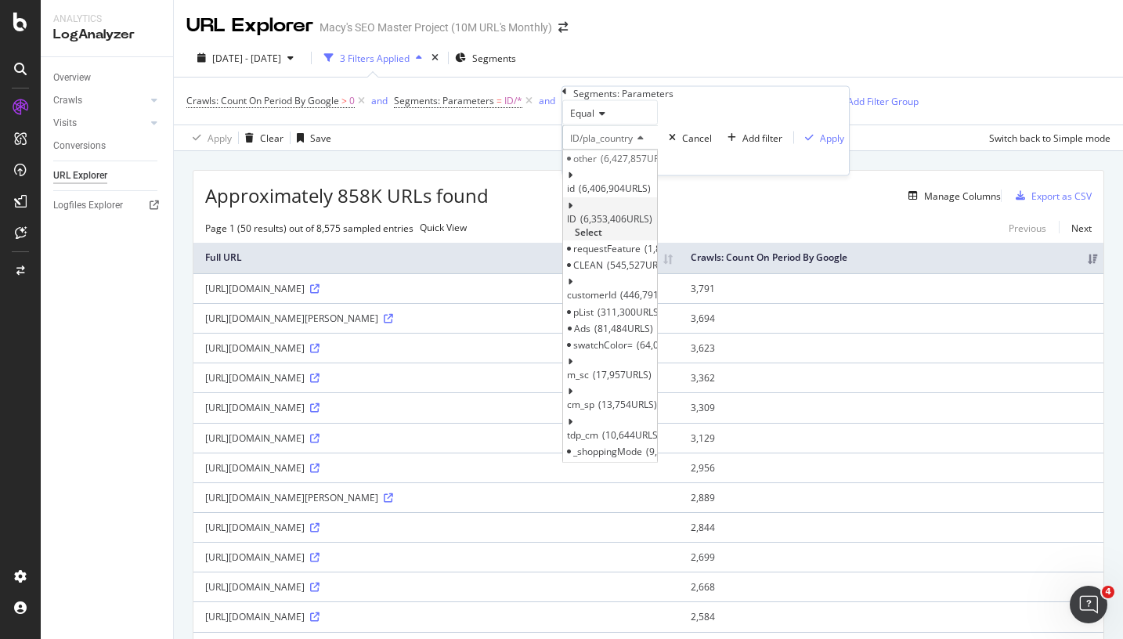
click at [573, 210] on icon at bounding box center [569, 205] width 5 height 9
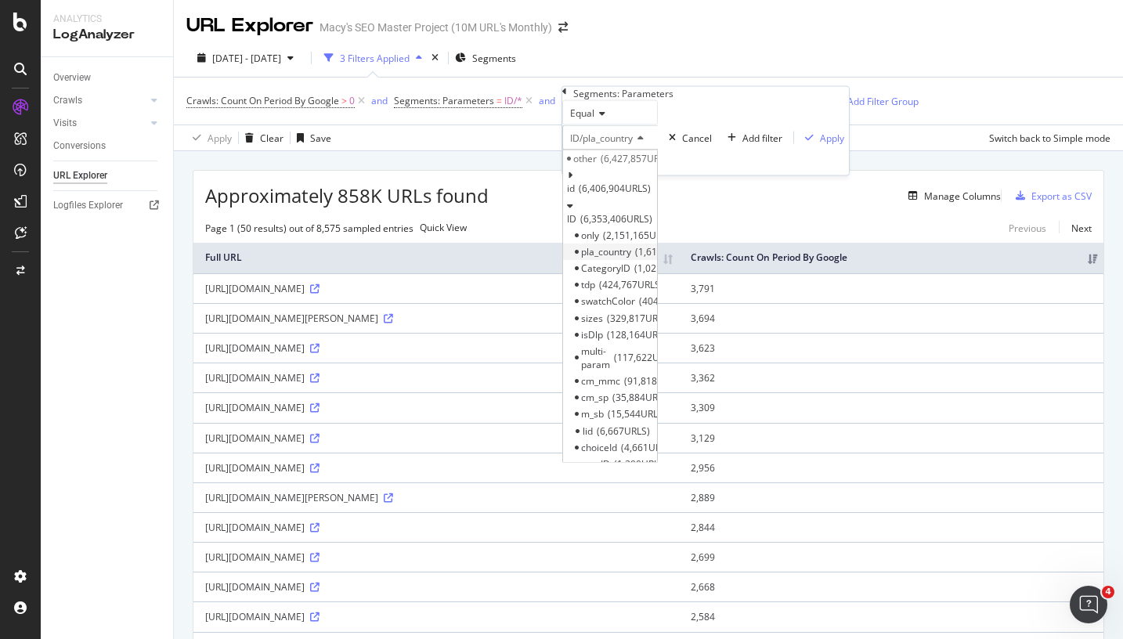
click at [614, 258] on span "pla_country" at bounding box center [606, 250] width 50 height 13
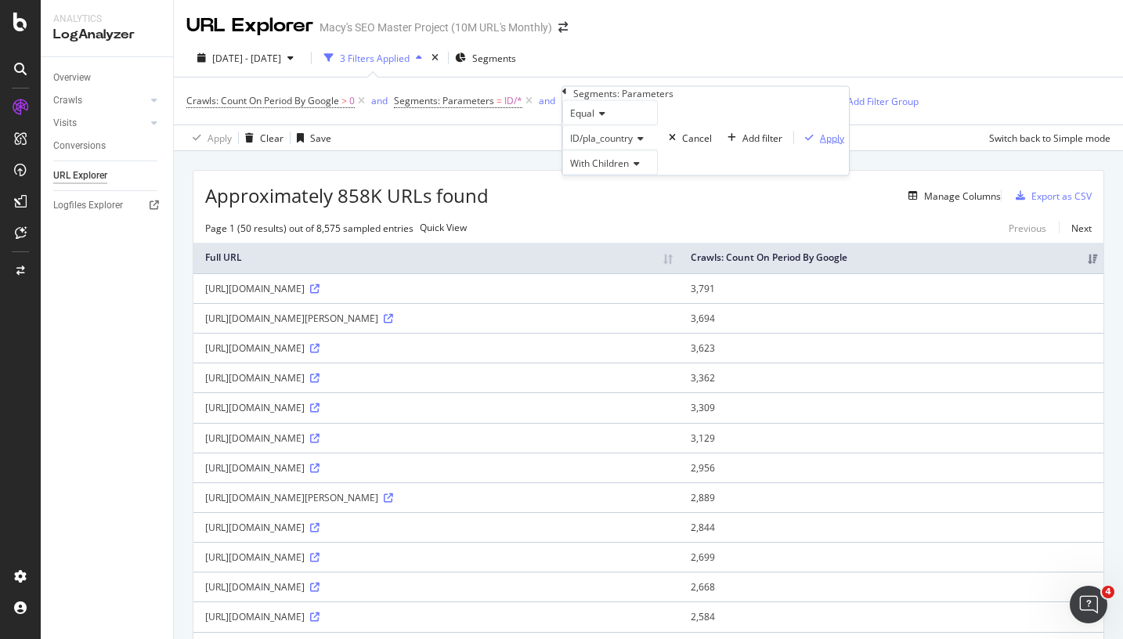
click at [820, 144] on div "Apply" at bounding box center [832, 137] width 24 height 13
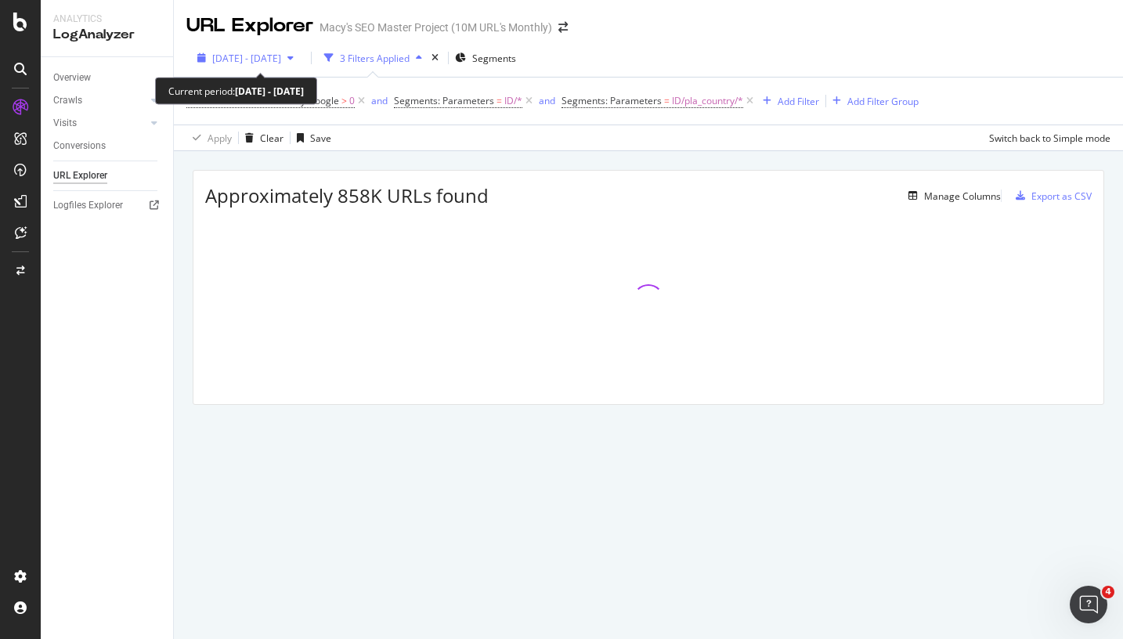
click at [281, 60] on span "[DATE] - [DATE]" at bounding box center [246, 58] width 69 height 13
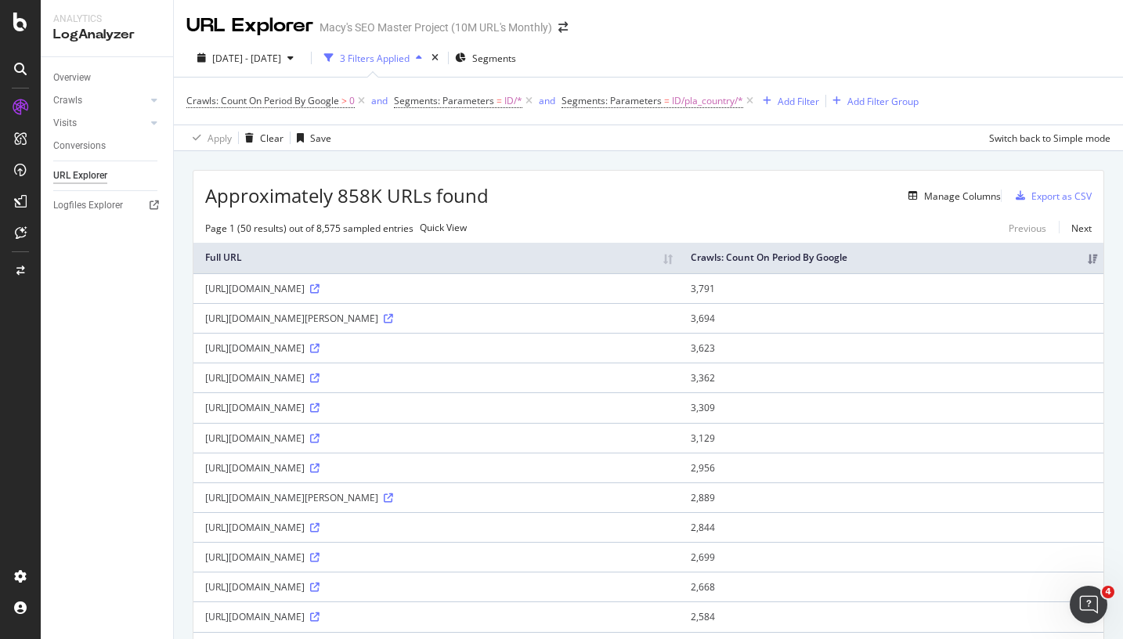
click at [667, 177] on div "Approximately 858K URLs found Manage Columns Export as CSV" at bounding box center [648, 190] width 910 height 38
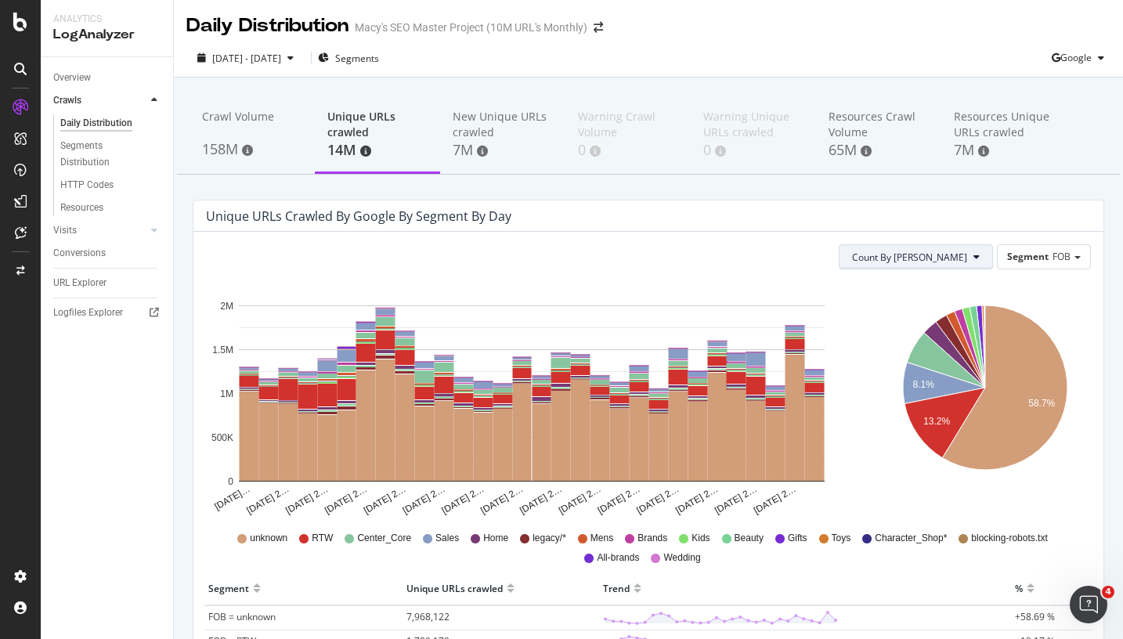
click at [952, 255] on span "Count By [PERSON_NAME]" at bounding box center [909, 257] width 115 height 13
click at [942, 313] on span "Cumulated (all codes)" at bounding box center [957, 317] width 118 height 14
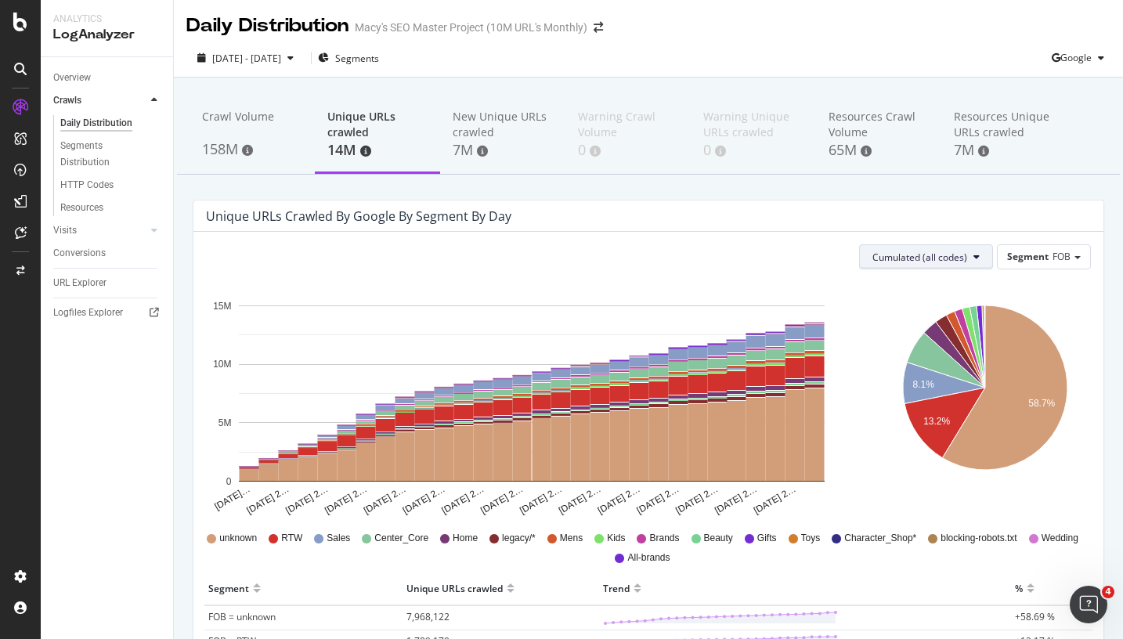
drag, startPoint x: 889, startPoint y: 273, endPoint x: 891, endPoint y: 265, distance: 8.8
click at [890, 270] on div "Cumulated (all codes) Segment FOB Hold CMD (⌘) while clicking to filter the rep…" at bounding box center [648, 640] width 910 height 817
click at [891, 263] on span "Cumulated (all codes)" at bounding box center [920, 257] width 95 height 13
click at [892, 289] on span "Count By [PERSON_NAME]" at bounding box center [920, 288] width 115 height 14
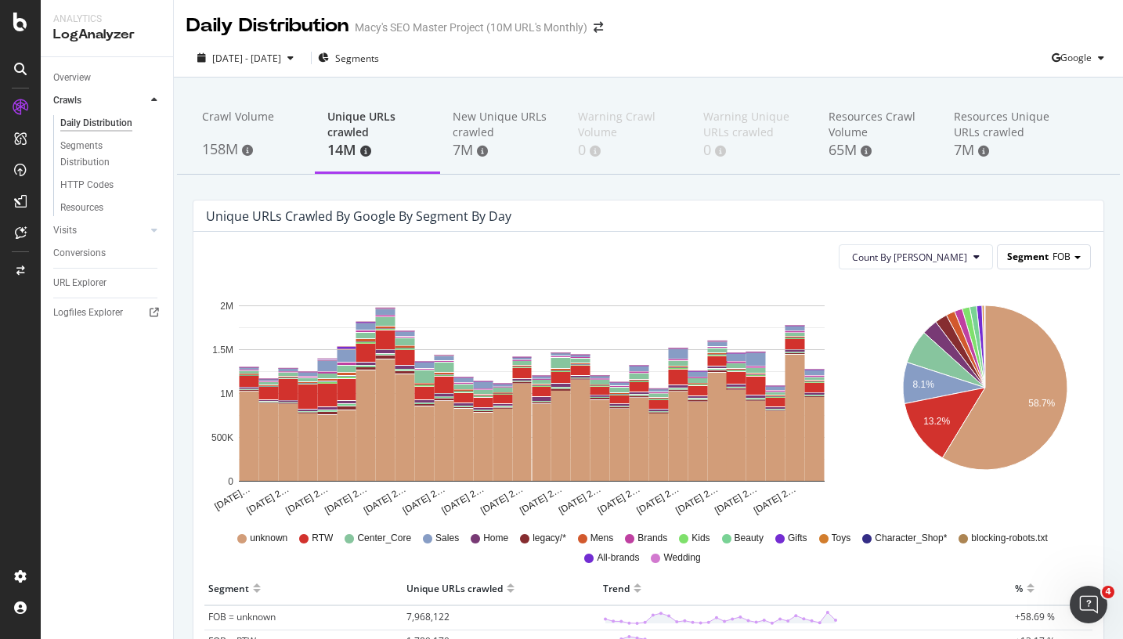
click at [1034, 253] on span "Segment" at bounding box center [1028, 256] width 42 height 13
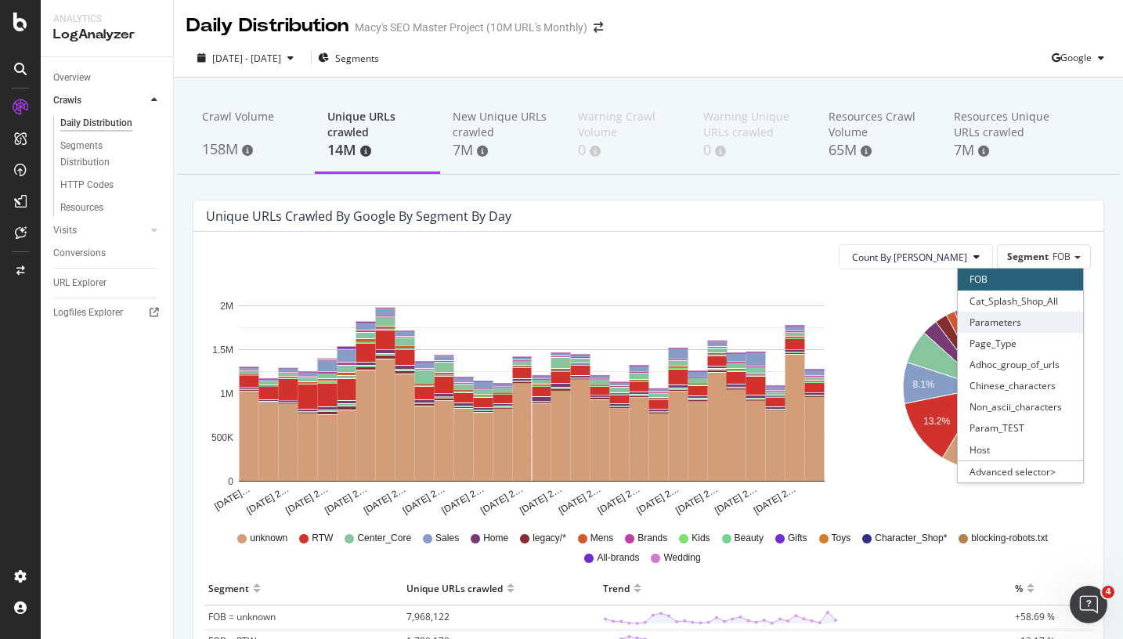
click at [1029, 320] on div "Parameters" at bounding box center [1020, 322] width 125 height 21
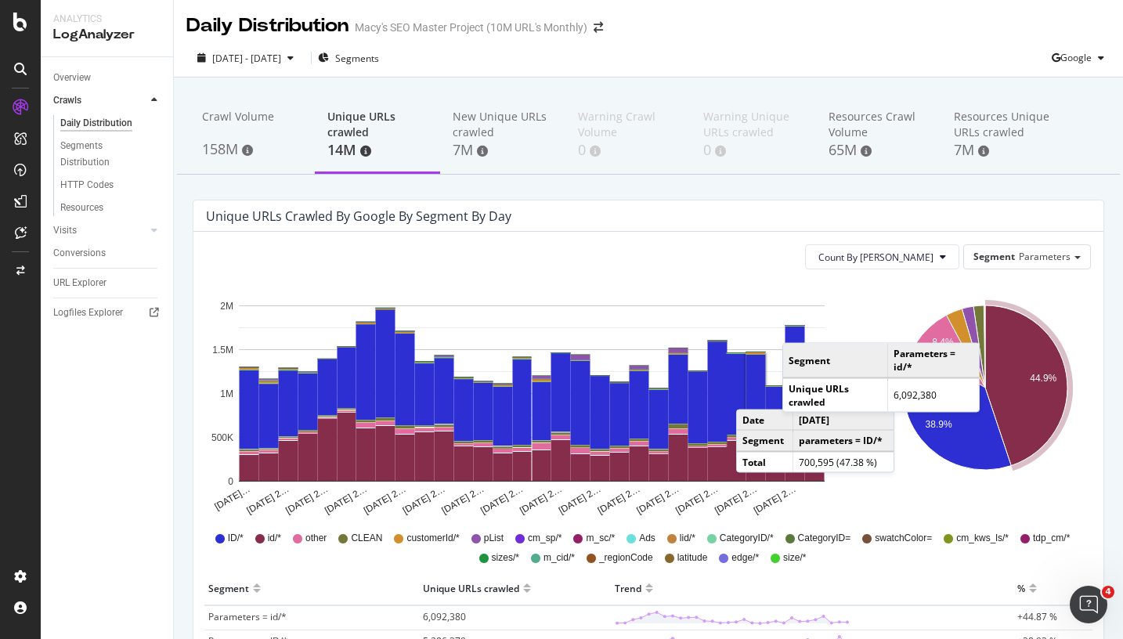
click at [752, 394] on rect "A chart." at bounding box center [757, 385] width 20 height 60
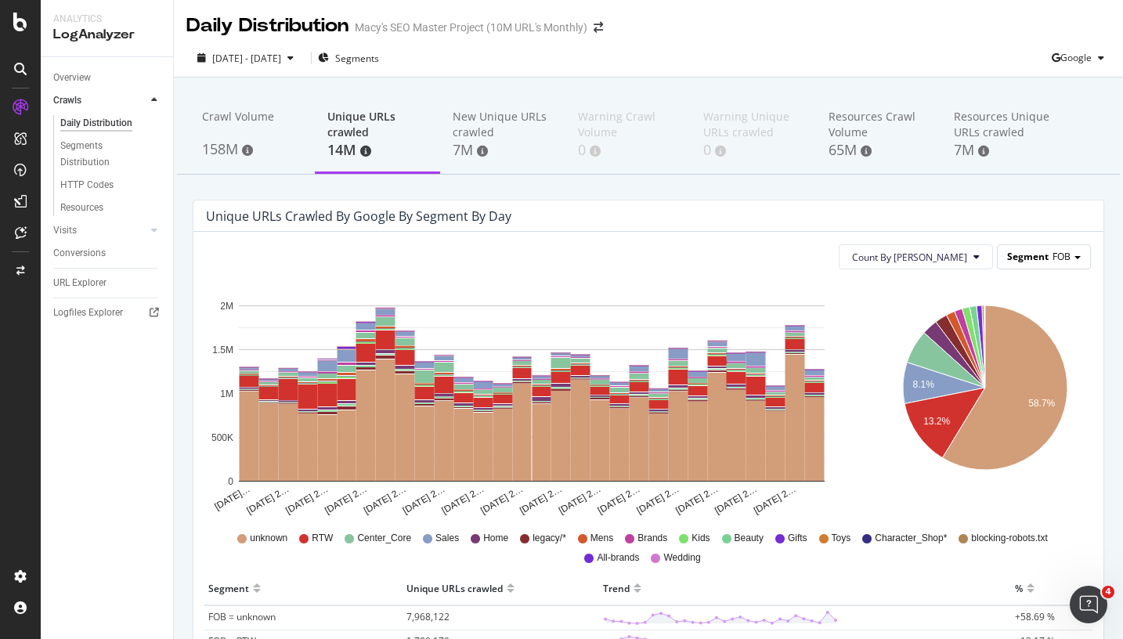
click at [1027, 251] on span "Segment" at bounding box center [1028, 256] width 42 height 13
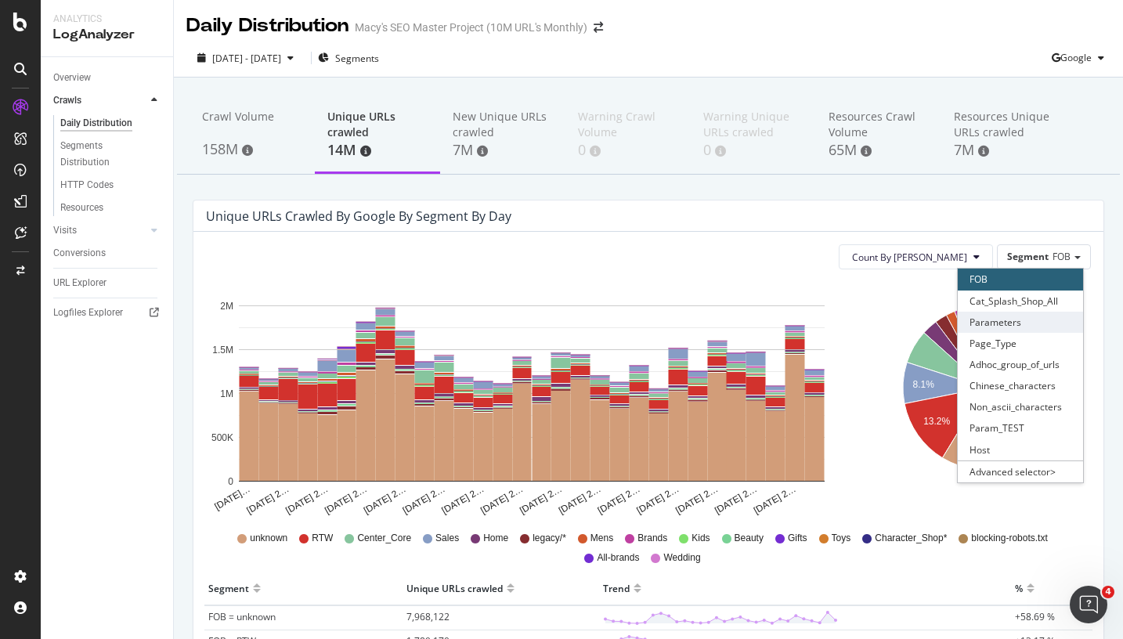
click at [1017, 326] on div "Parameters" at bounding box center [1020, 322] width 125 height 21
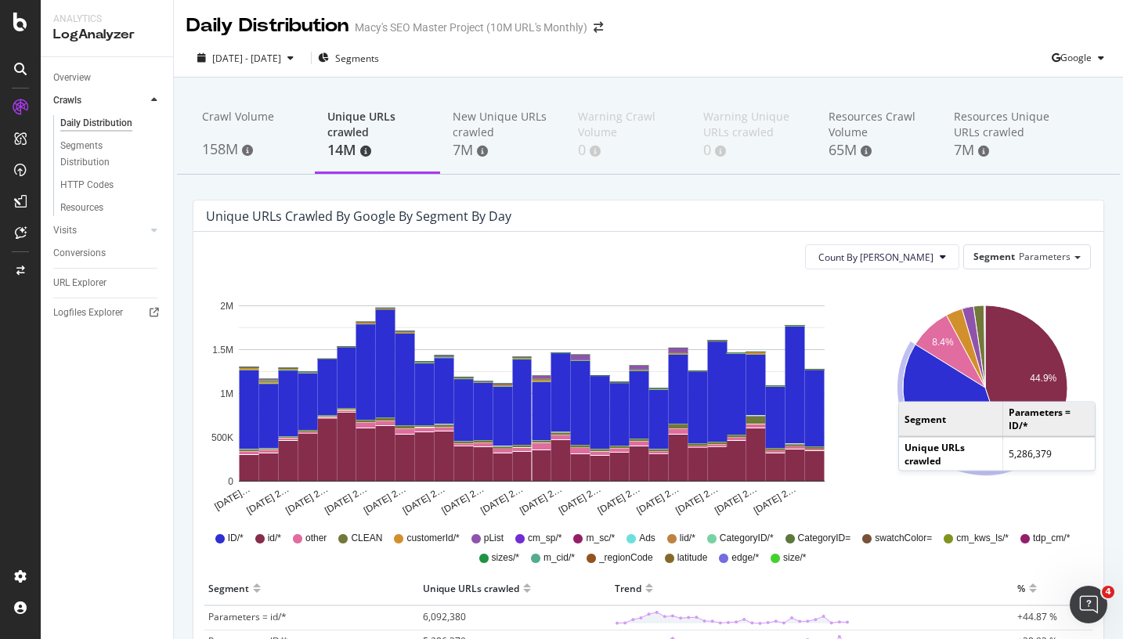
click at [905, 386] on icon "A chart." at bounding box center [957, 407] width 108 height 125
